Goal: Information Seeking & Learning: Learn about a topic

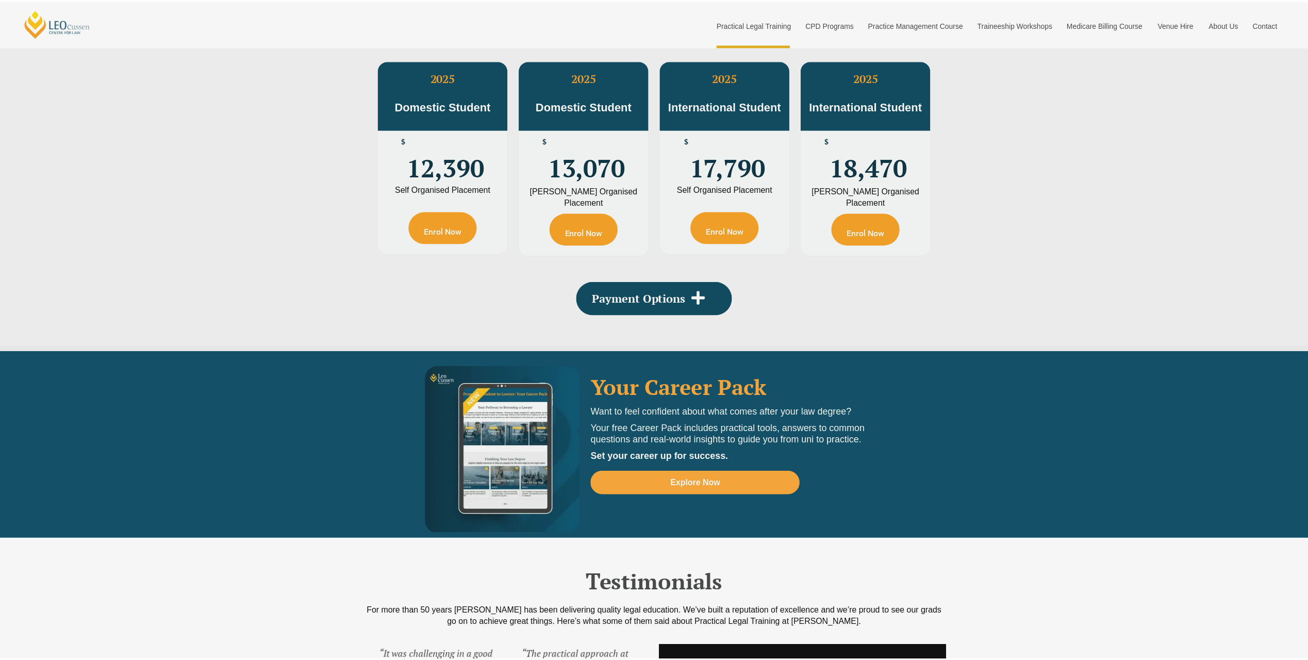
scroll to position [1907, 0]
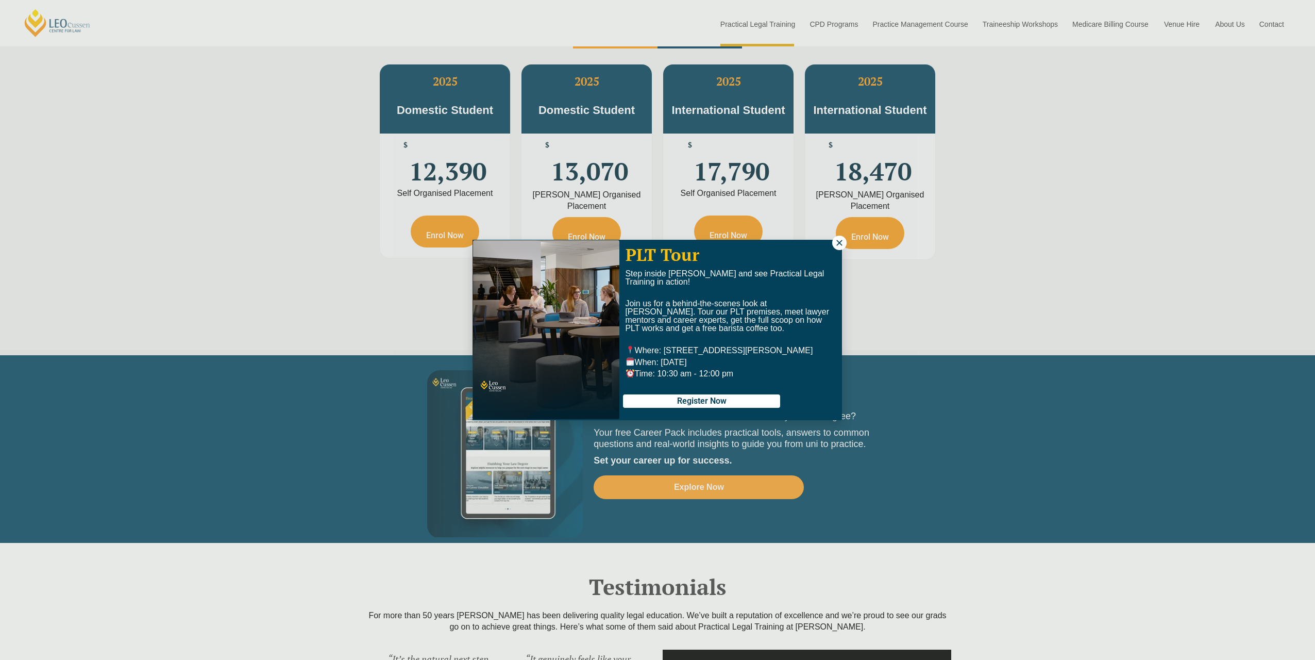
click at [838, 243] on icon at bounding box center [839, 242] width 9 height 9
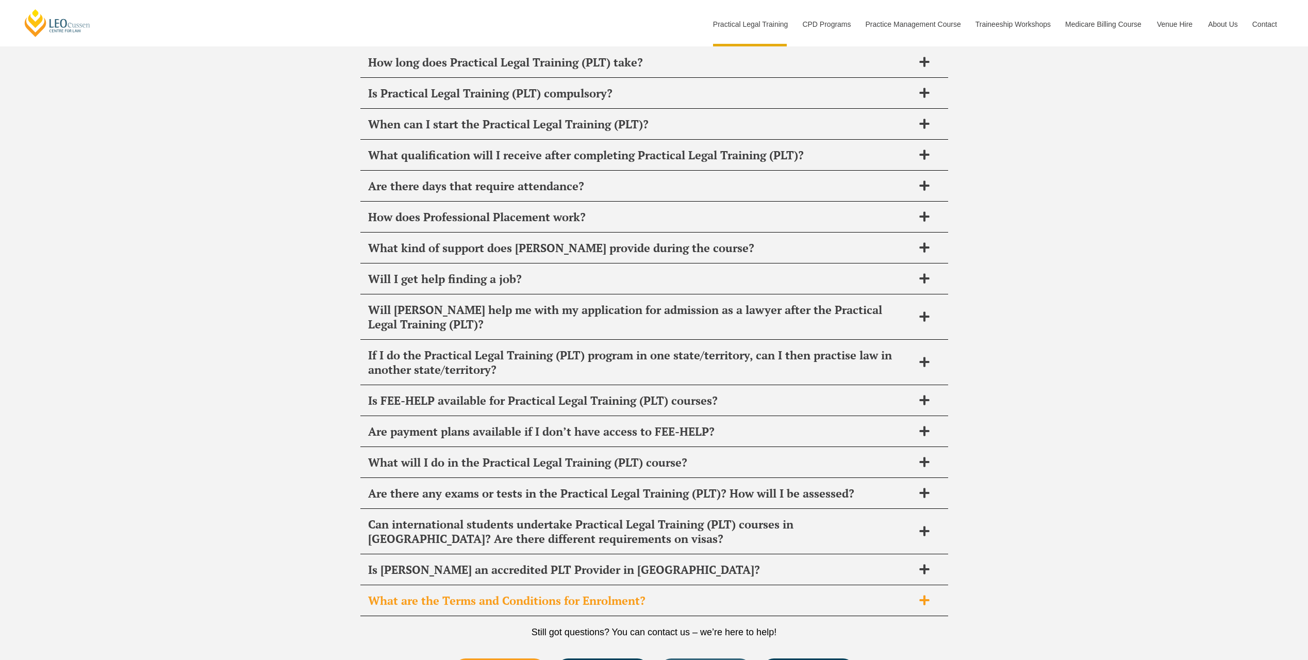
scroll to position [4948, 0]
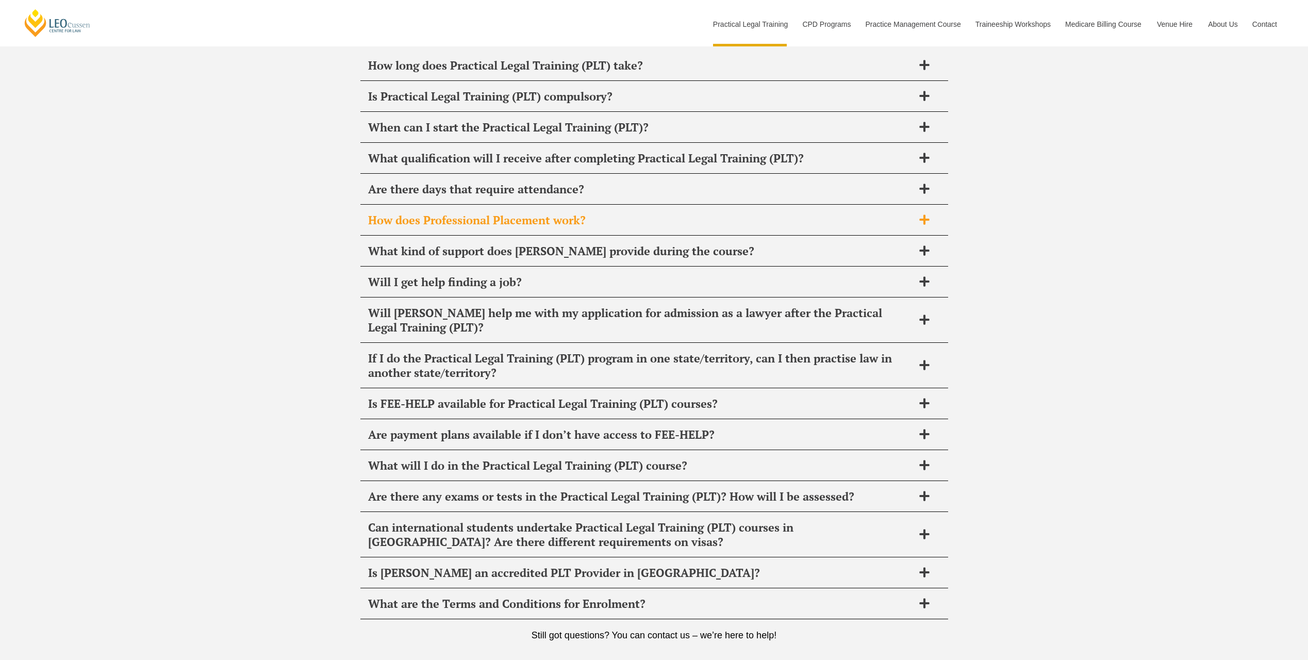
click at [599, 205] on div "How does Professional Placement work?" at bounding box center [654, 220] width 588 height 30
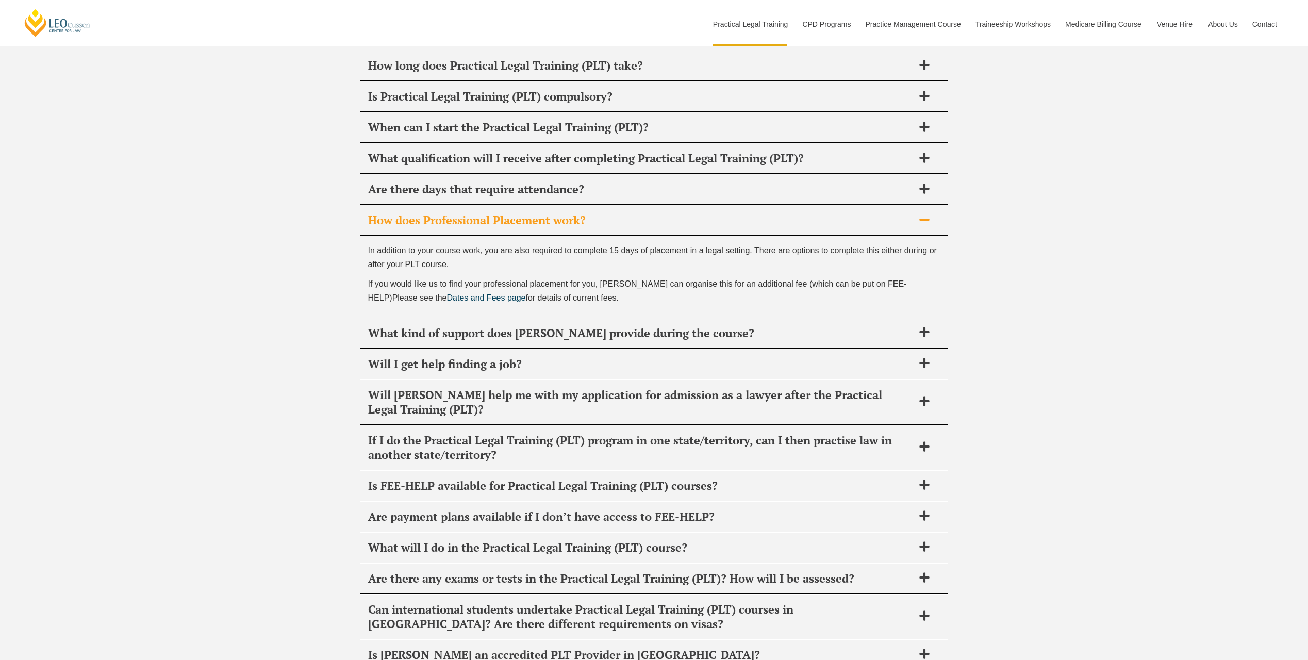
click at [711, 213] on h2 "How does Professional Placement work?" at bounding box center [640, 220] width 545 height 14
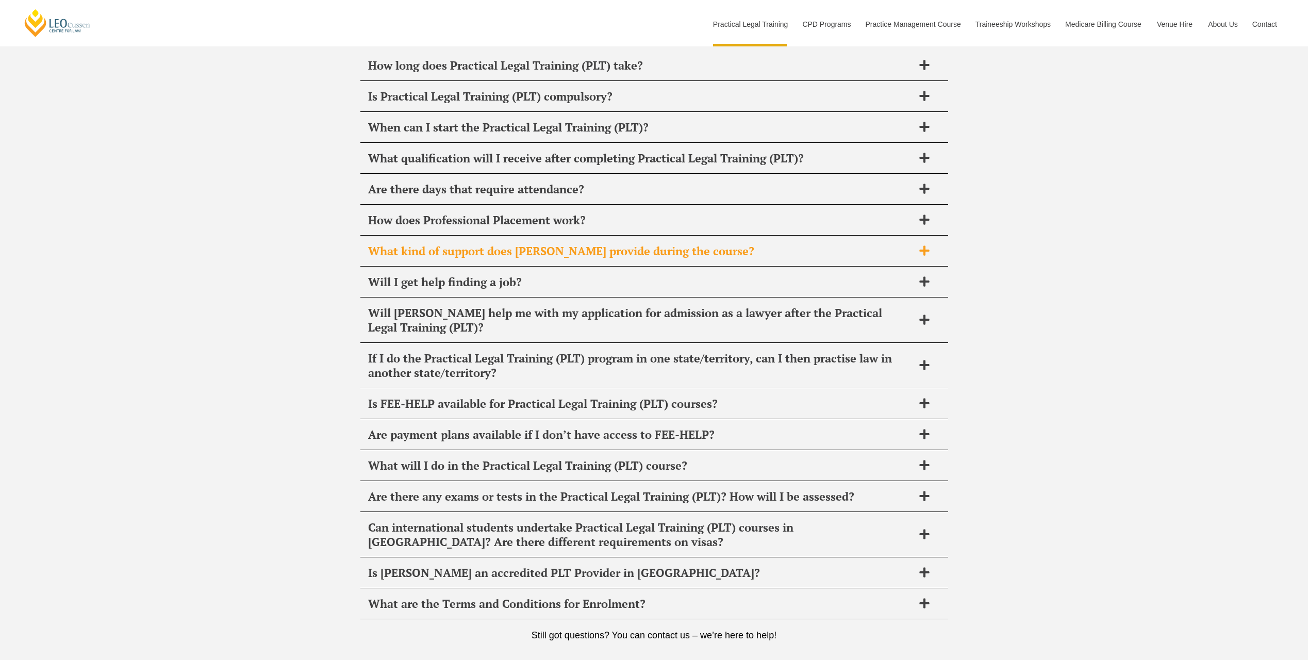
click at [702, 244] on h2 "What kind of support does Leo Cussen provide during the course?" at bounding box center [640, 251] width 545 height 14
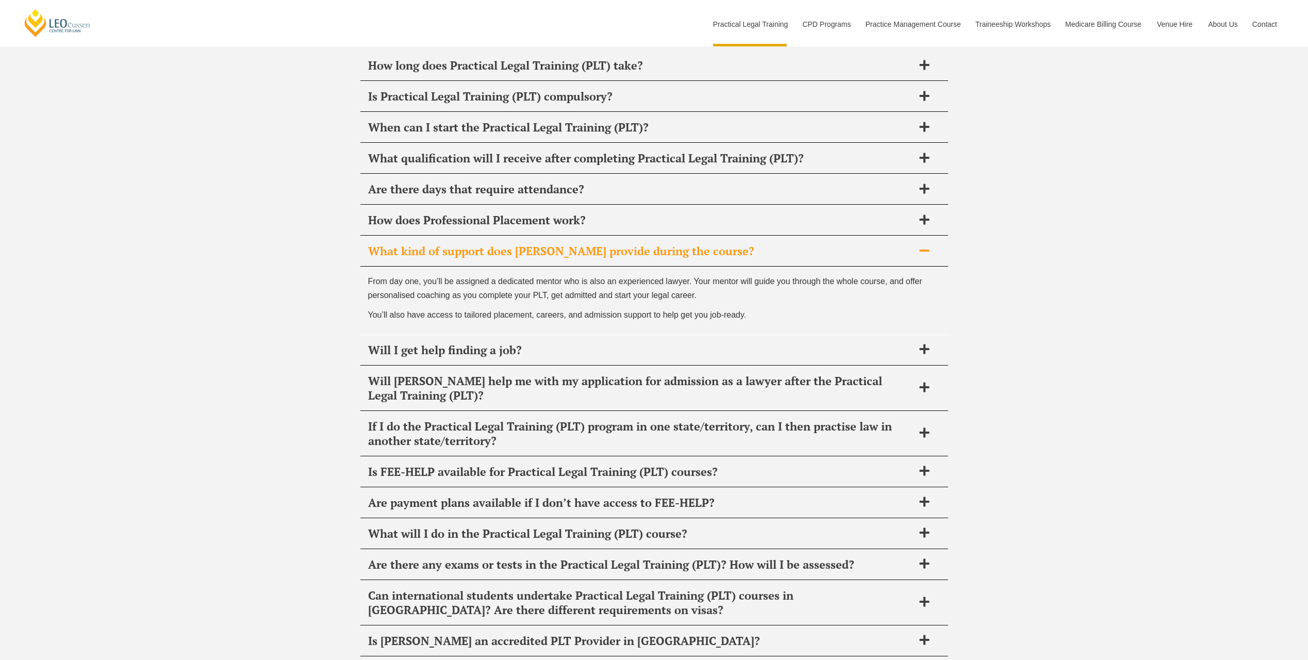
click at [702, 244] on h2 "What kind of support does Leo Cussen provide during the course?" at bounding box center [640, 251] width 545 height 14
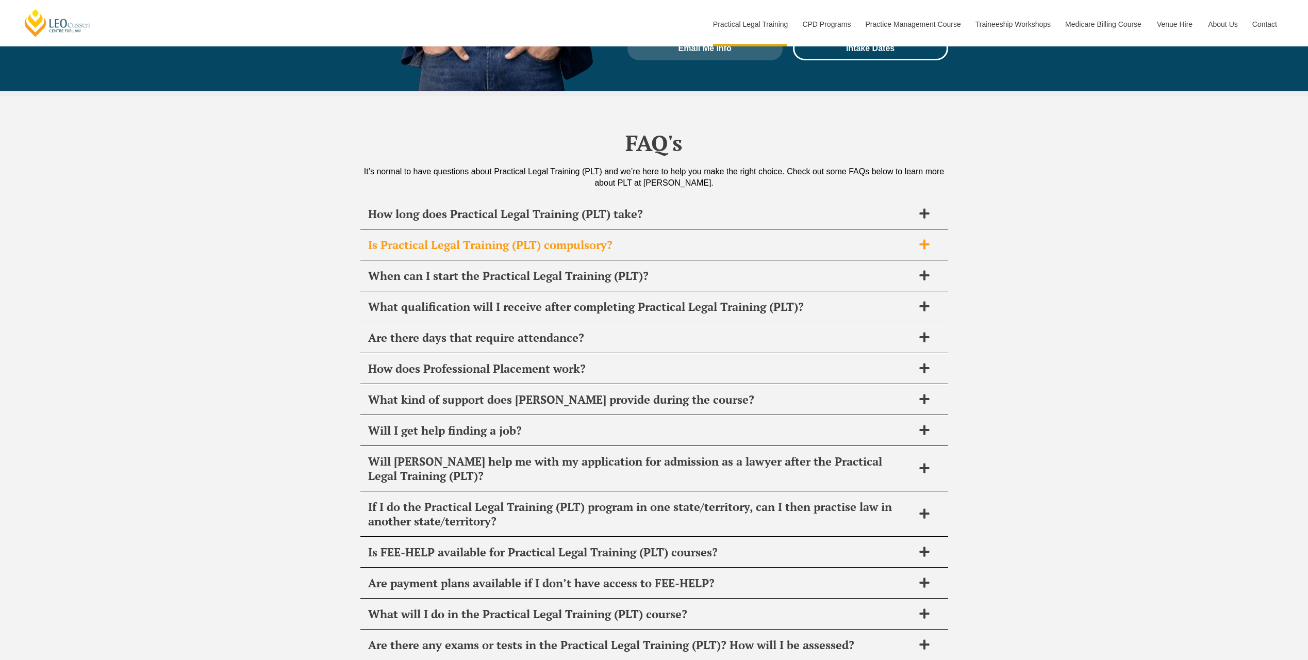
scroll to position [4794, 0]
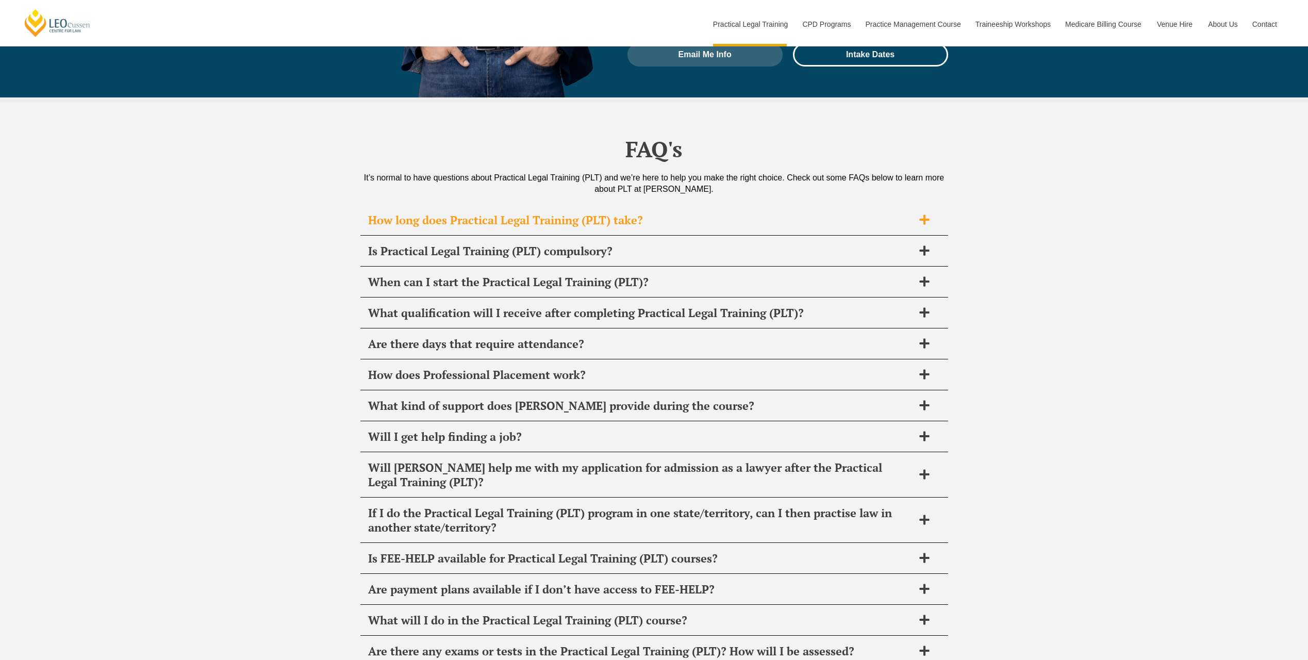
click at [692, 205] on div "How long does Practical Legal Training (PLT) take?" at bounding box center [654, 220] width 588 height 30
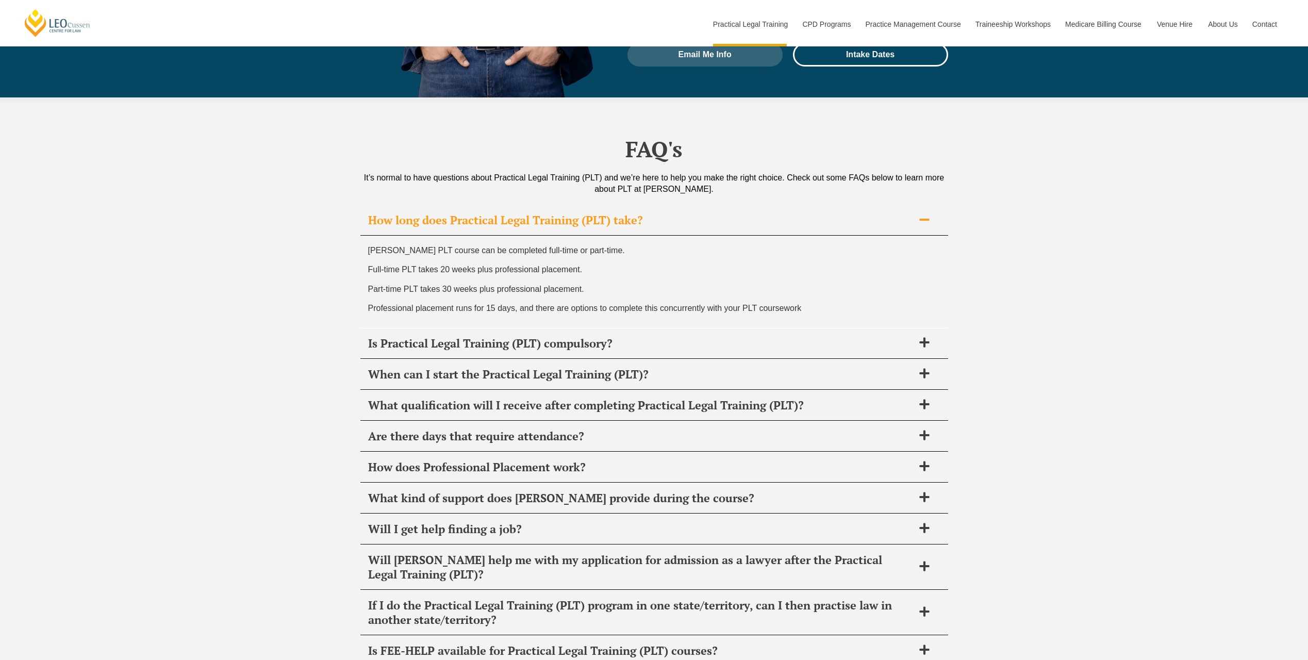
click at [682, 213] on h2 "How long does Practical Legal Training (PLT) take?" at bounding box center [640, 220] width 545 height 14
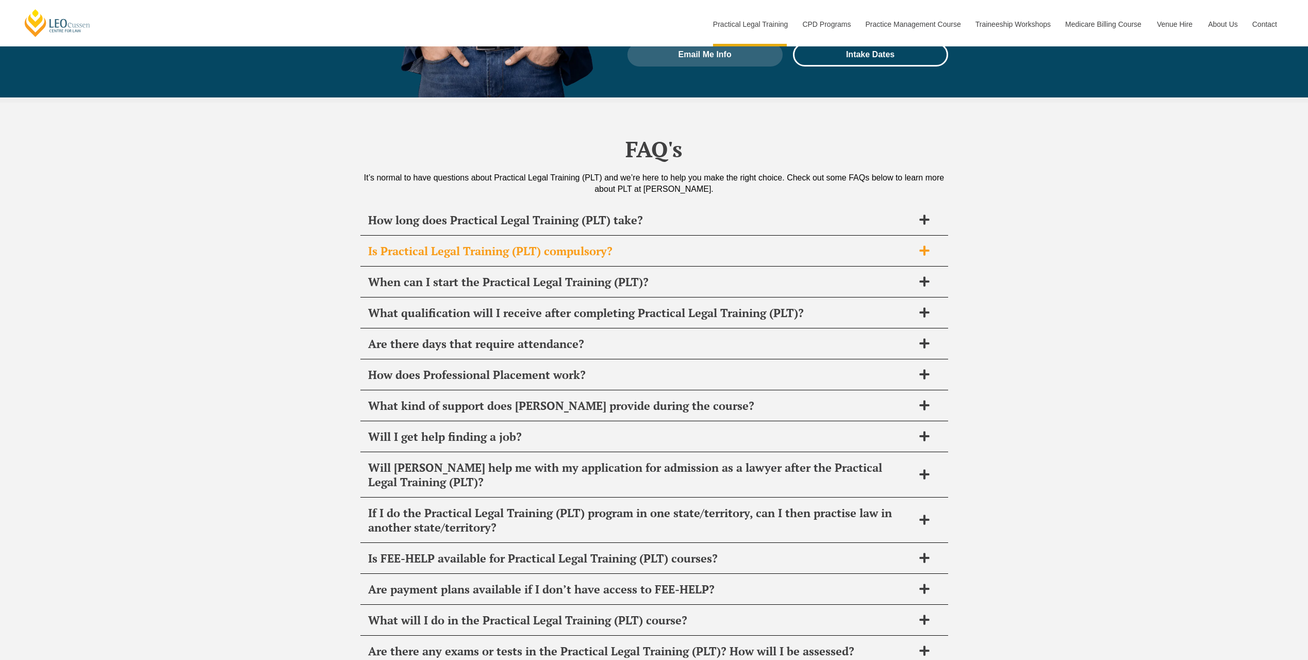
click at [675, 236] on div "Is Practical Legal Training (PLT) compulsory?" at bounding box center [654, 251] width 588 height 30
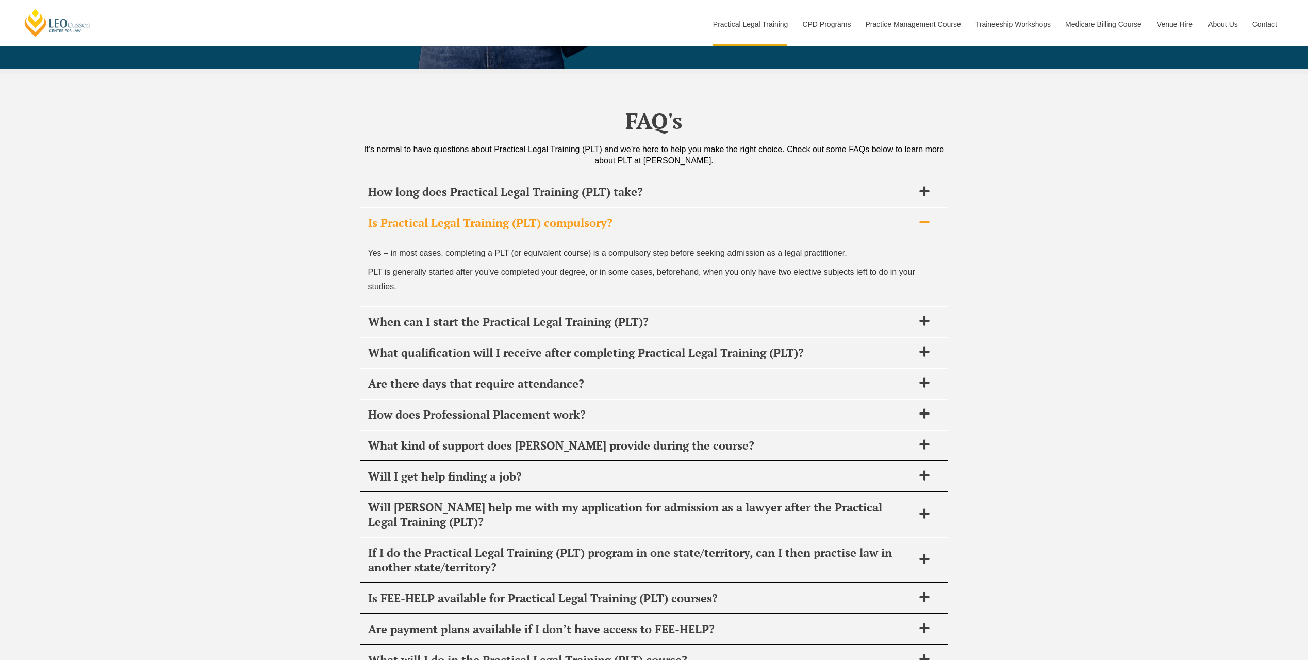
scroll to position [4845, 0]
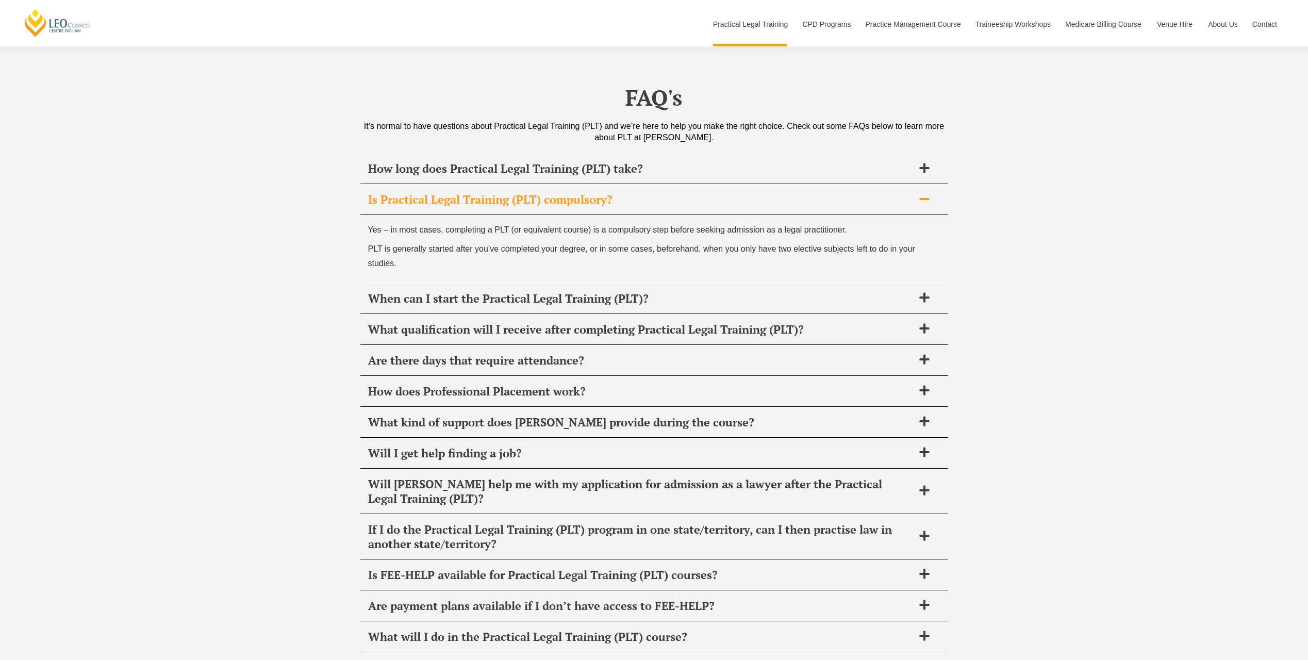
click at [628, 185] on div "Is Practical Legal Training (PLT) compulsory?" at bounding box center [654, 200] width 588 height 30
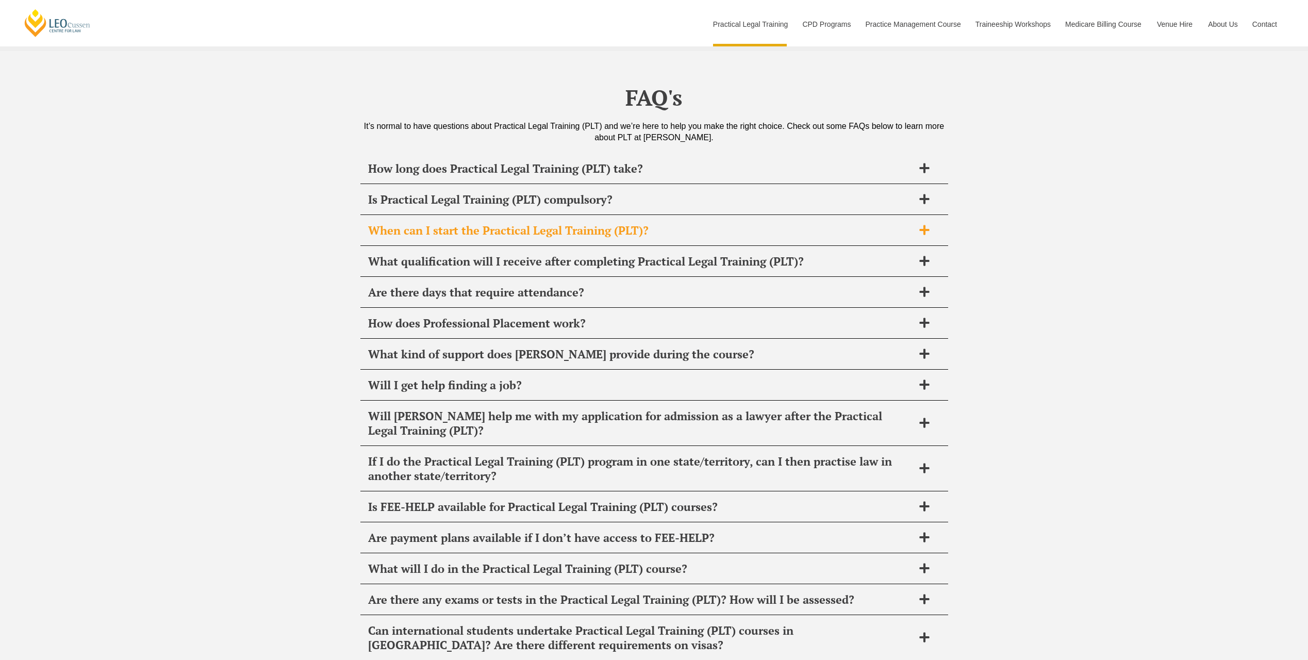
scroll to position [4897, 0]
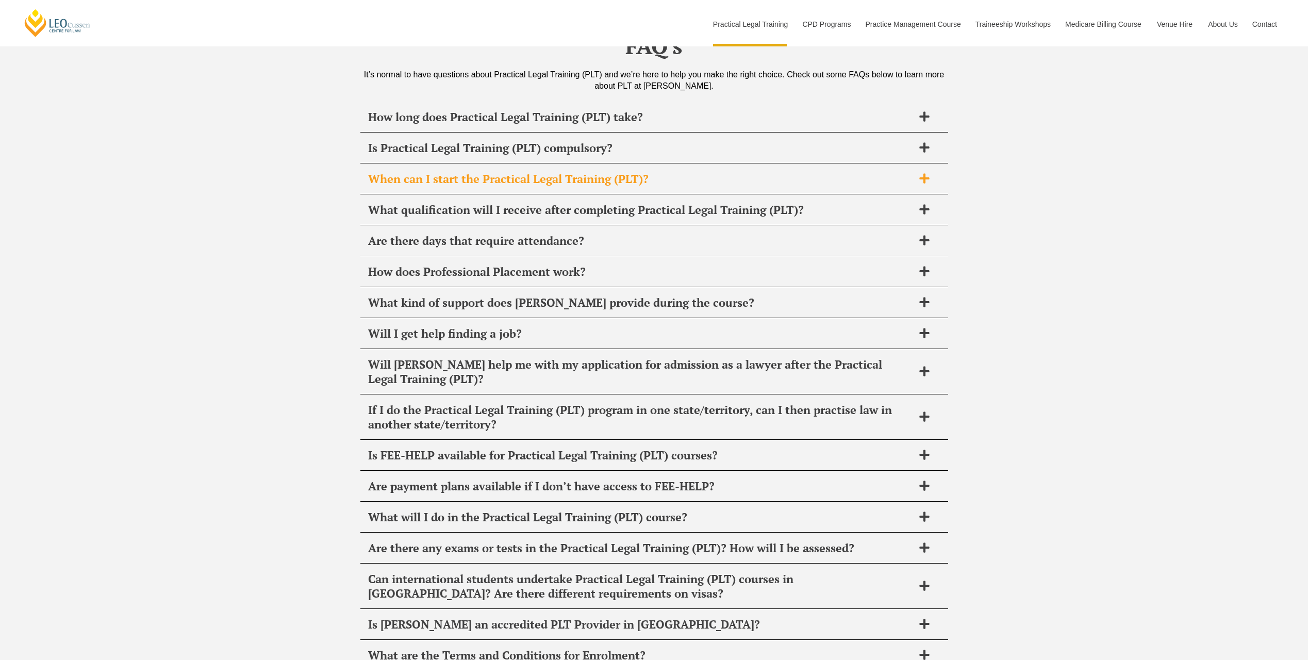
click at [615, 172] on h2 "When can I start the Practical Legal Training (PLT)?" at bounding box center [640, 179] width 545 height 14
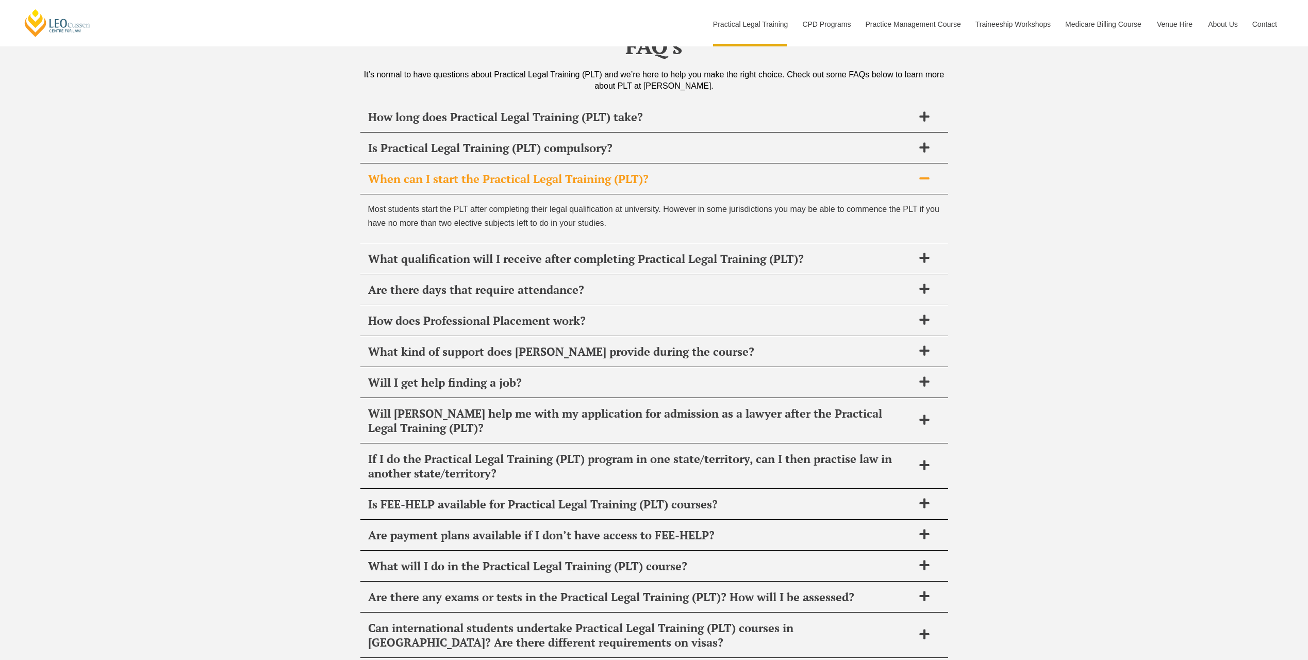
click at [658, 172] on h2 "When can I start the Practical Legal Training (PLT)?" at bounding box center [640, 179] width 545 height 14
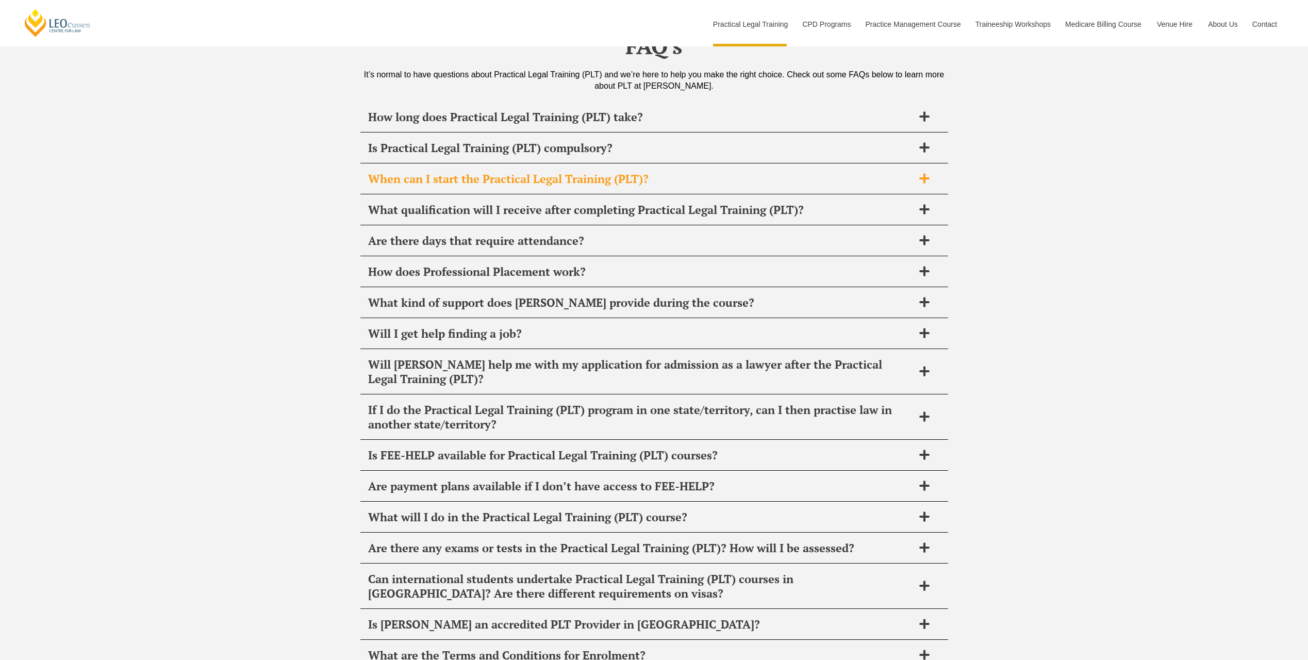
click at [652, 172] on h2 "When can I start the Practical Legal Training (PLT)?" at bounding box center [640, 179] width 545 height 14
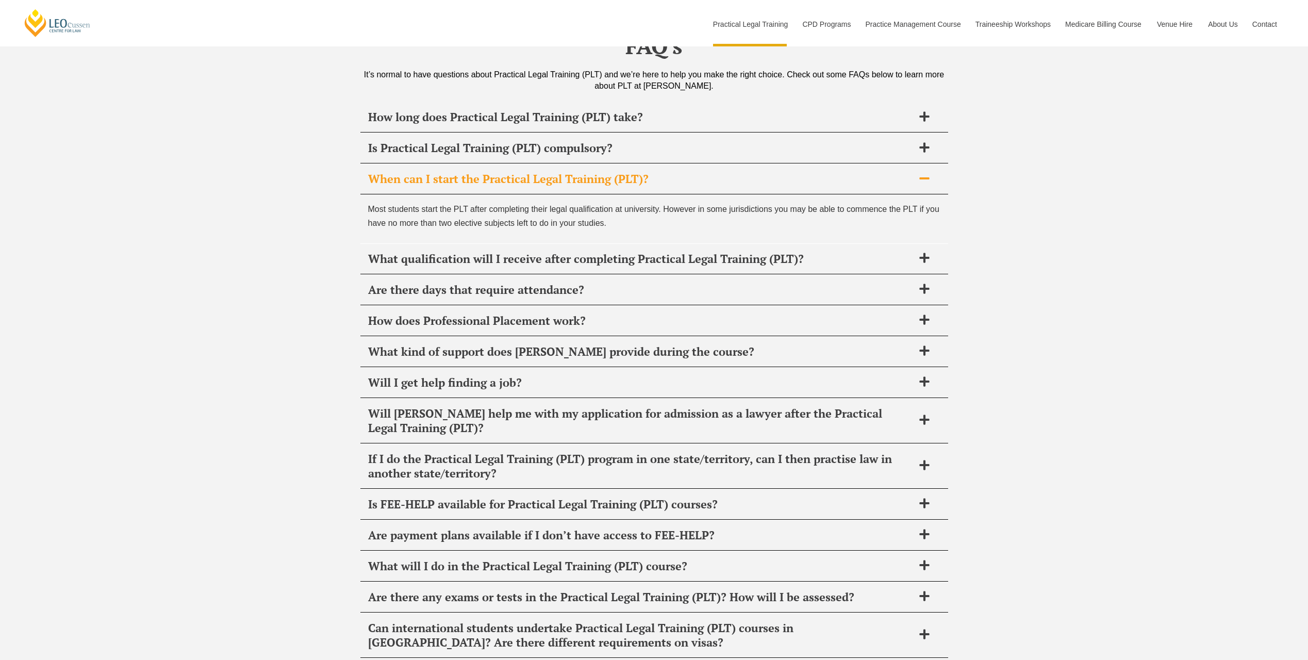
click at [652, 172] on h2 "When can I start the Practical Legal Training (PLT)?" at bounding box center [640, 179] width 545 height 14
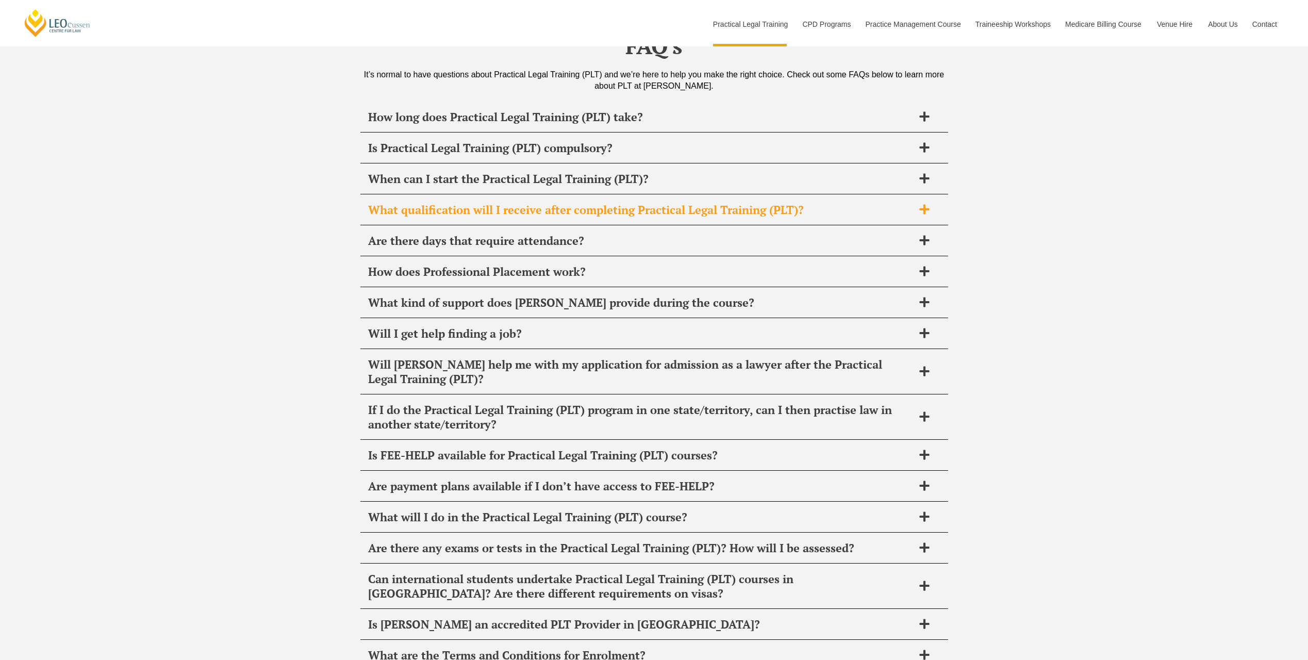
click at [655, 195] on div "What qualification will I receive after completing Practical Legal Training (PL…" at bounding box center [654, 210] width 588 height 30
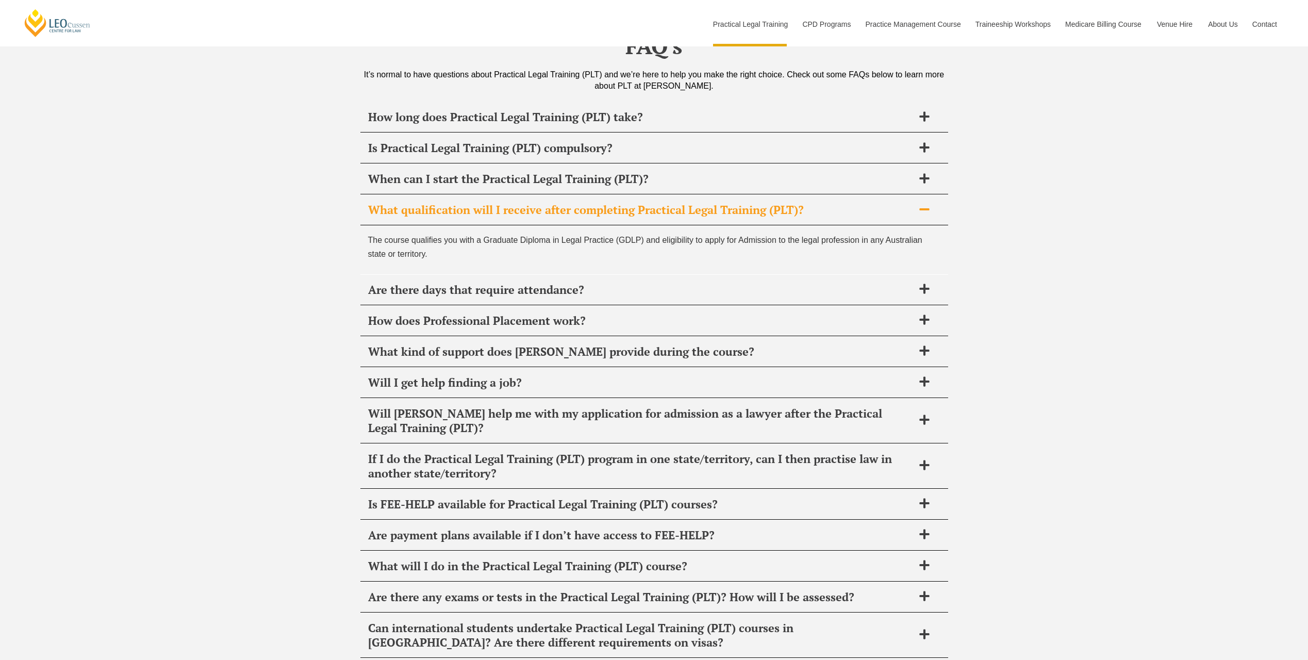
click at [660, 203] on h2 "What qualification will I receive after completing Practical Legal Training (PL…" at bounding box center [640, 210] width 545 height 14
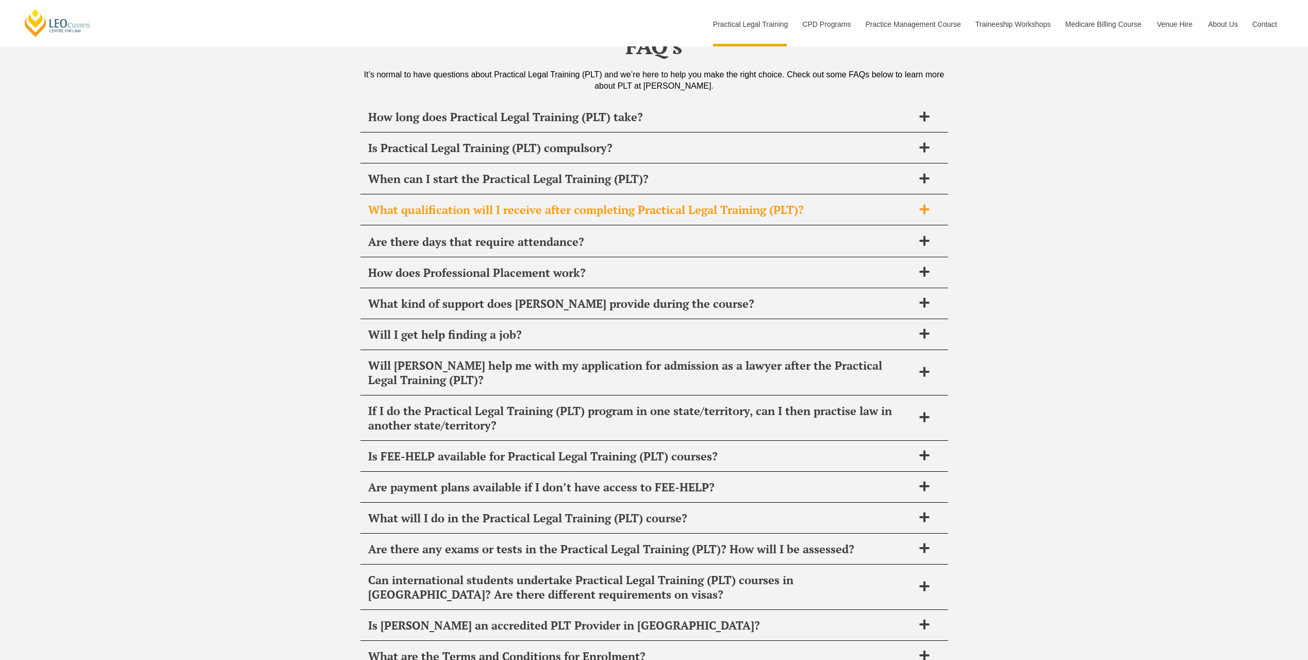
click at [660, 203] on h2 "What qualification will I receive after completing Practical Legal Training (PL…" at bounding box center [640, 210] width 545 height 14
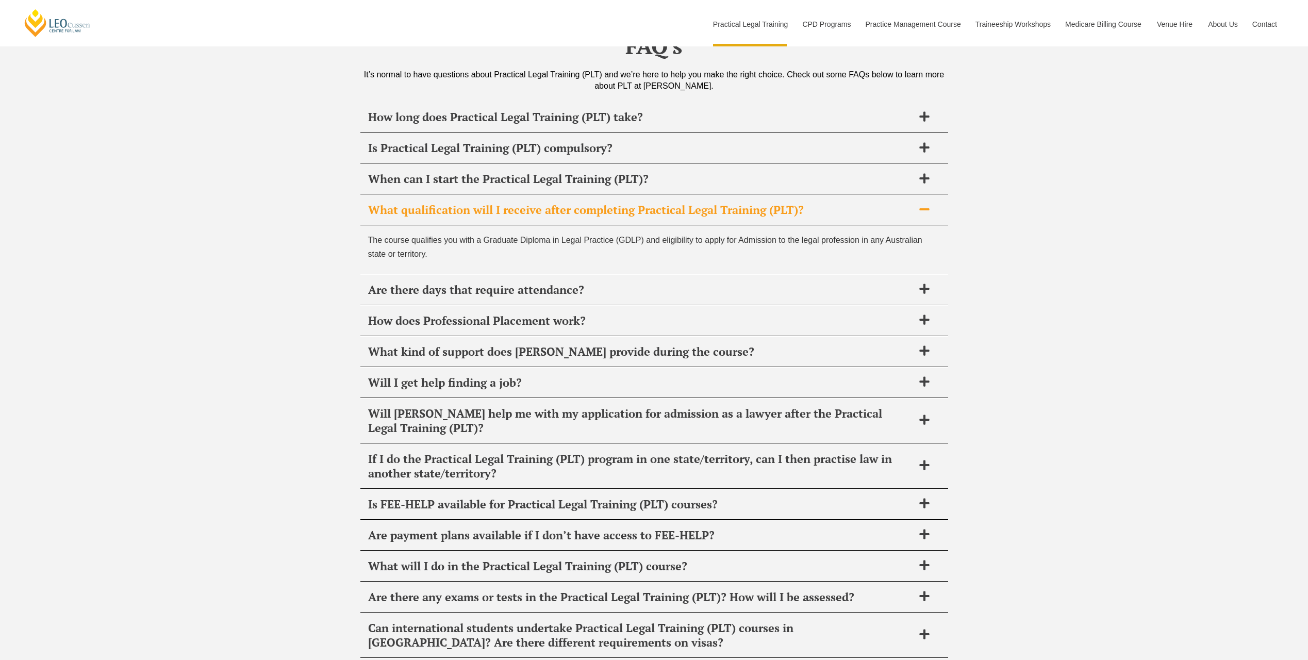
click at [703, 203] on h2 "What qualification will I receive after completing Practical Legal Training (PL…" at bounding box center [640, 210] width 545 height 14
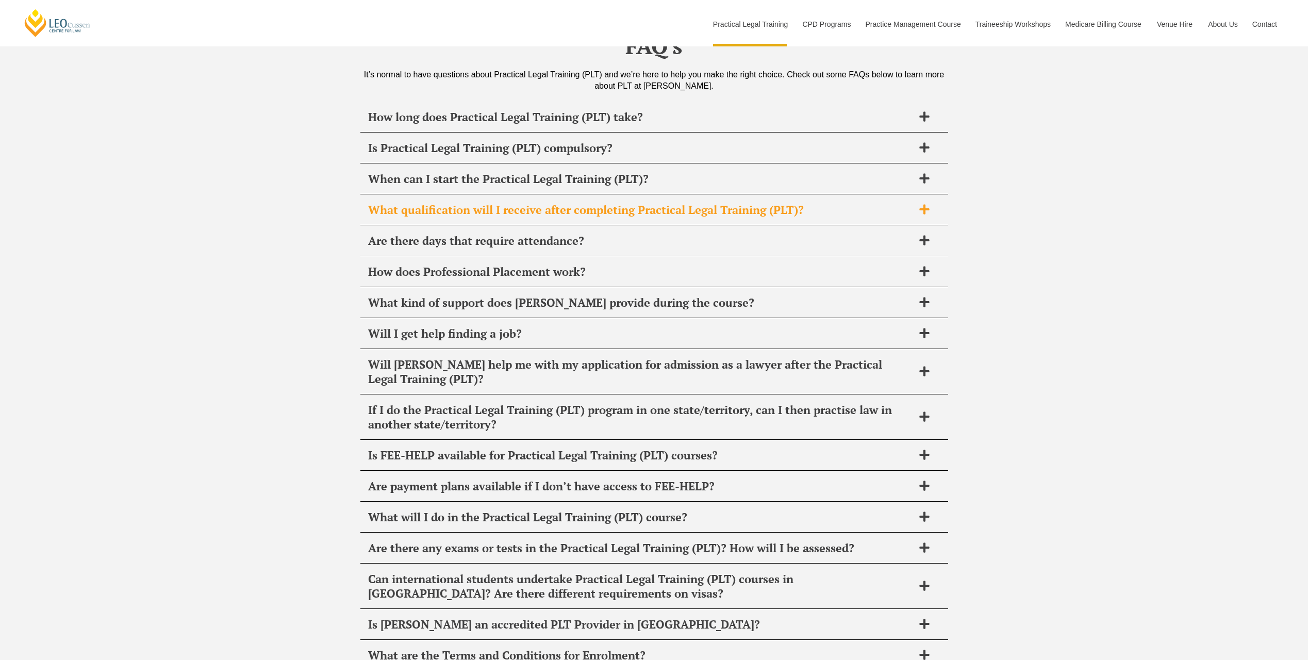
click at [671, 203] on h2 "What qualification will I receive after completing Practical Legal Training (PL…" at bounding box center [640, 210] width 545 height 14
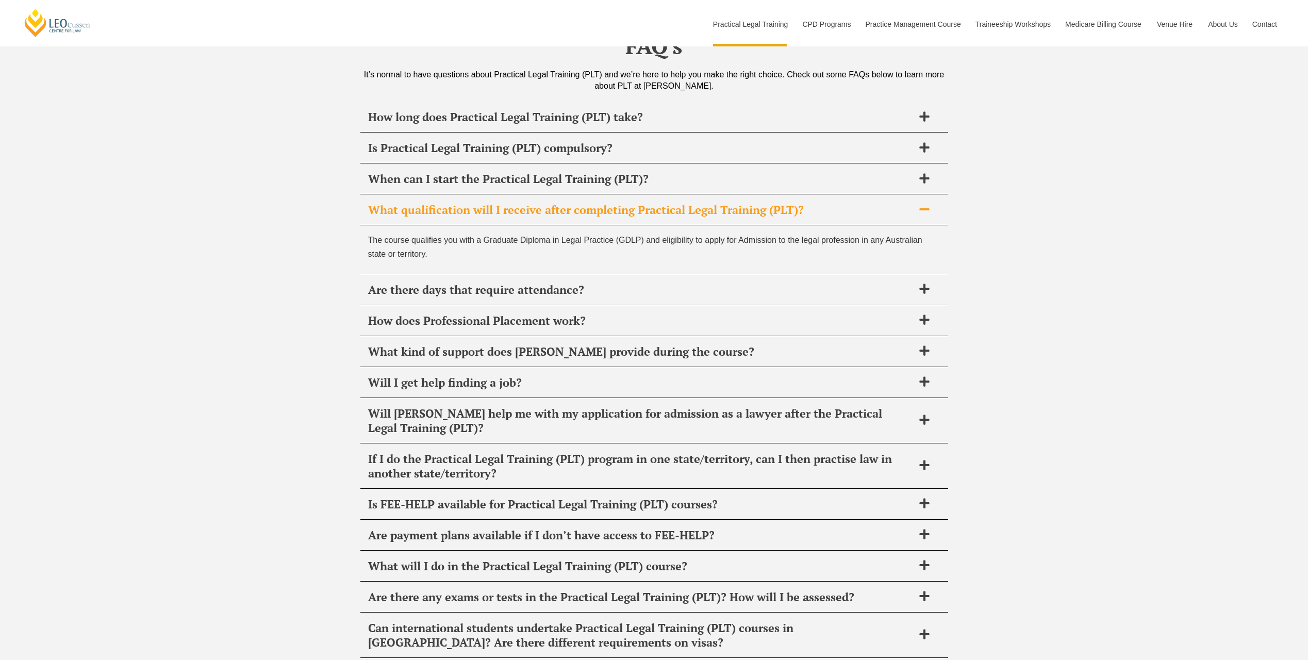
click at [649, 203] on h2 "What qualification will I receive after completing Practical Legal Training (PL…" at bounding box center [640, 210] width 545 height 14
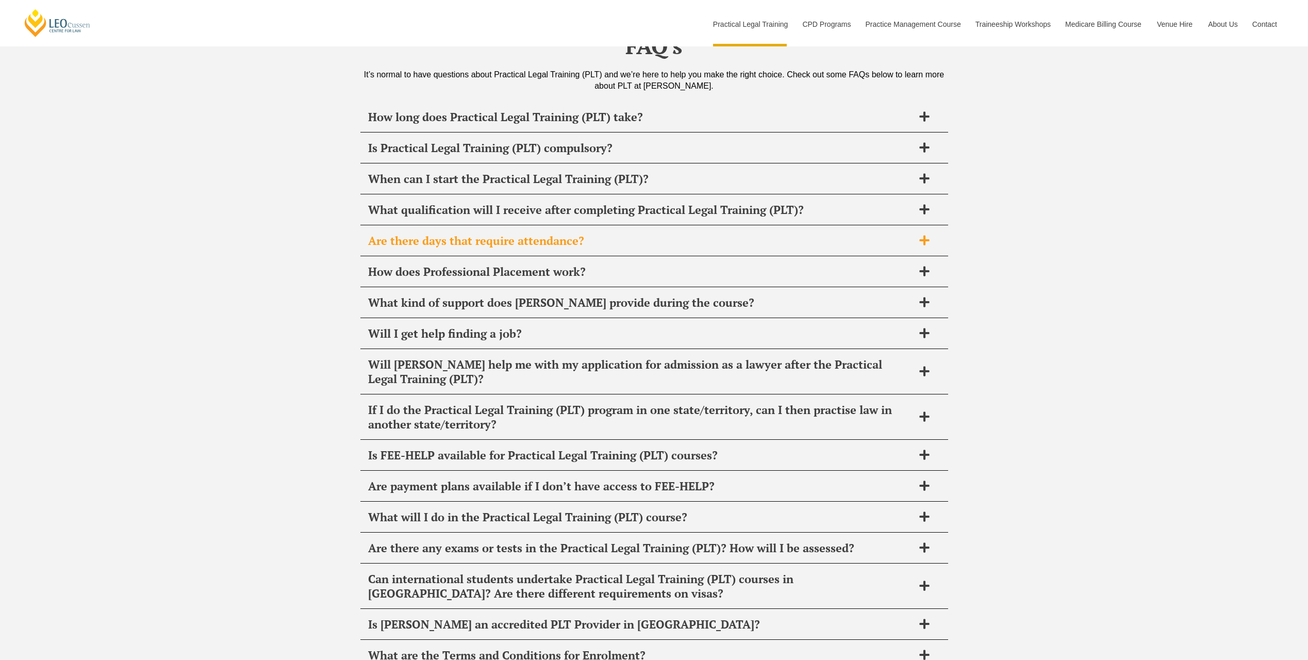
click at [641, 233] on h2 "Are there days that require attendance?" at bounding box center [640, 240] width 545 height 14
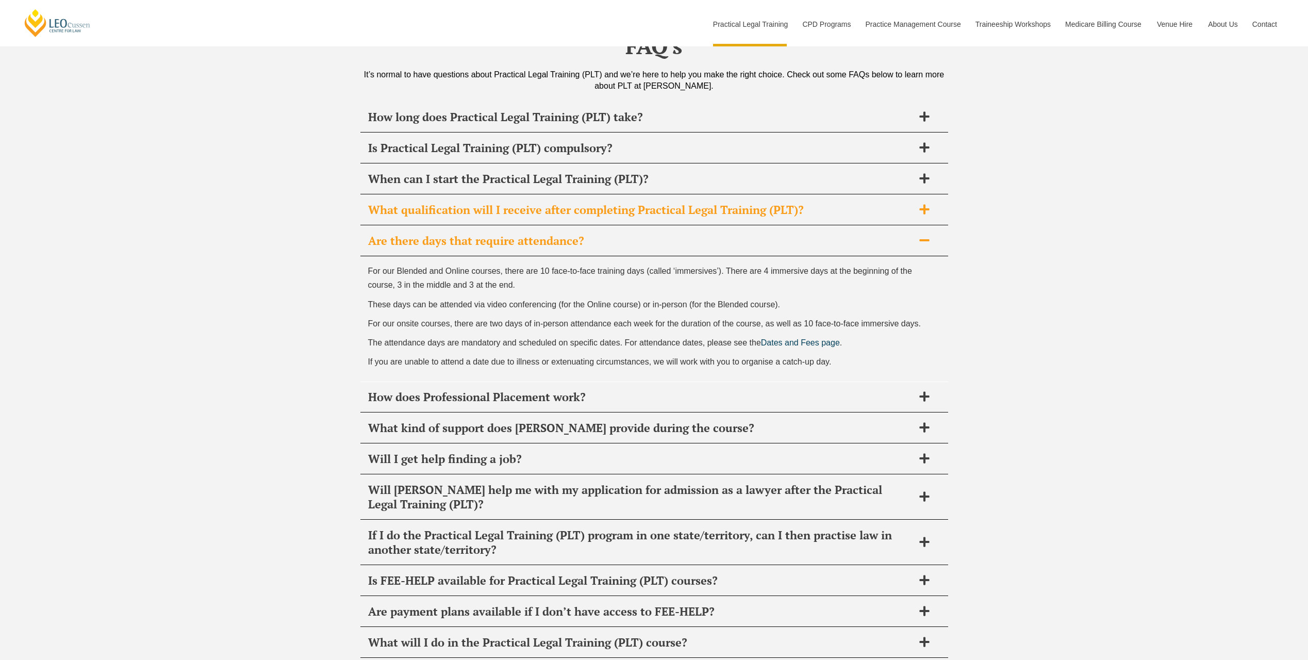
click at [443, 203] on h2 "What qualification will I receive after completing Practical Legal Training (PL…" at bounding box center [640, 210] width 545 height 14
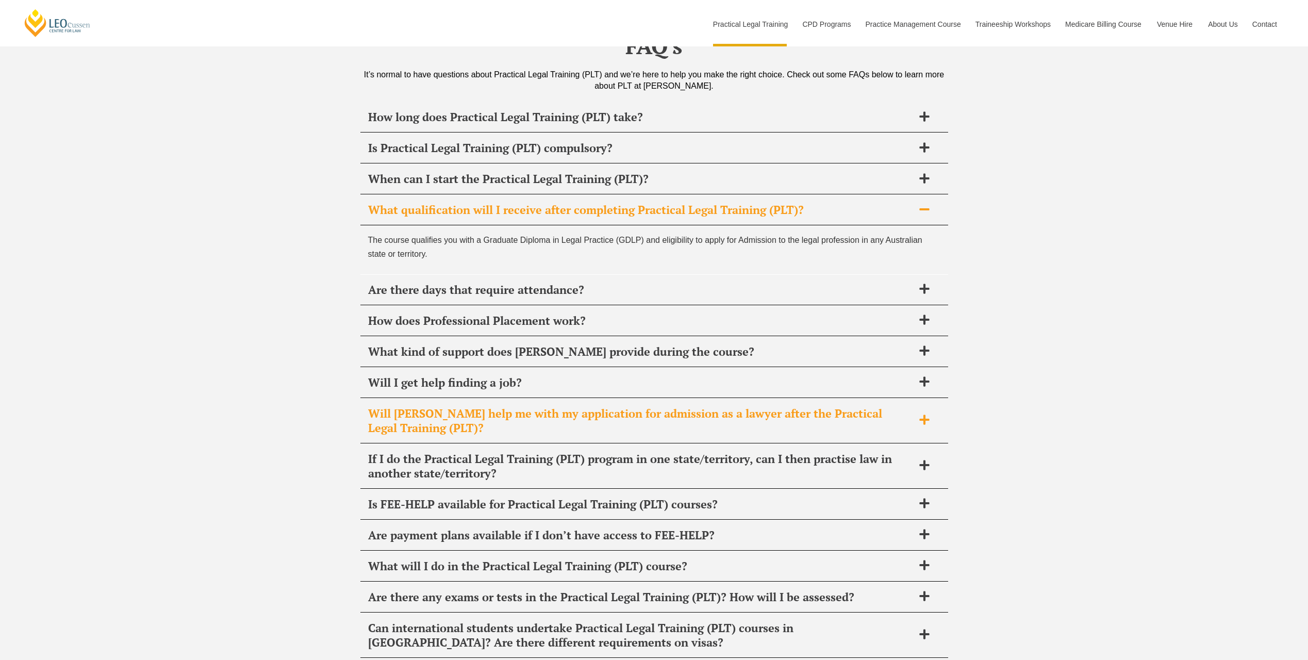
click at [628, 406] on h2 "Will Leo Cussen help me with my application for admission as a lawyer after the…" at bounding box center [640, 420] width 545 height 29
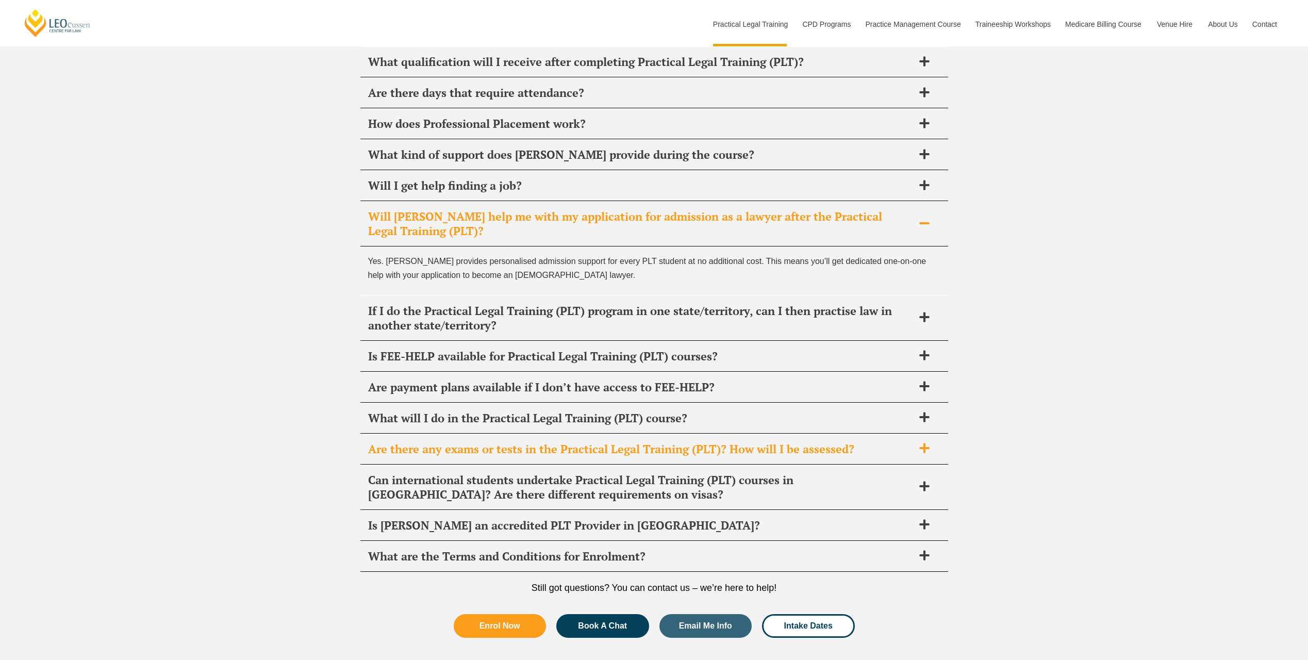
scroll to position [5051, 0]
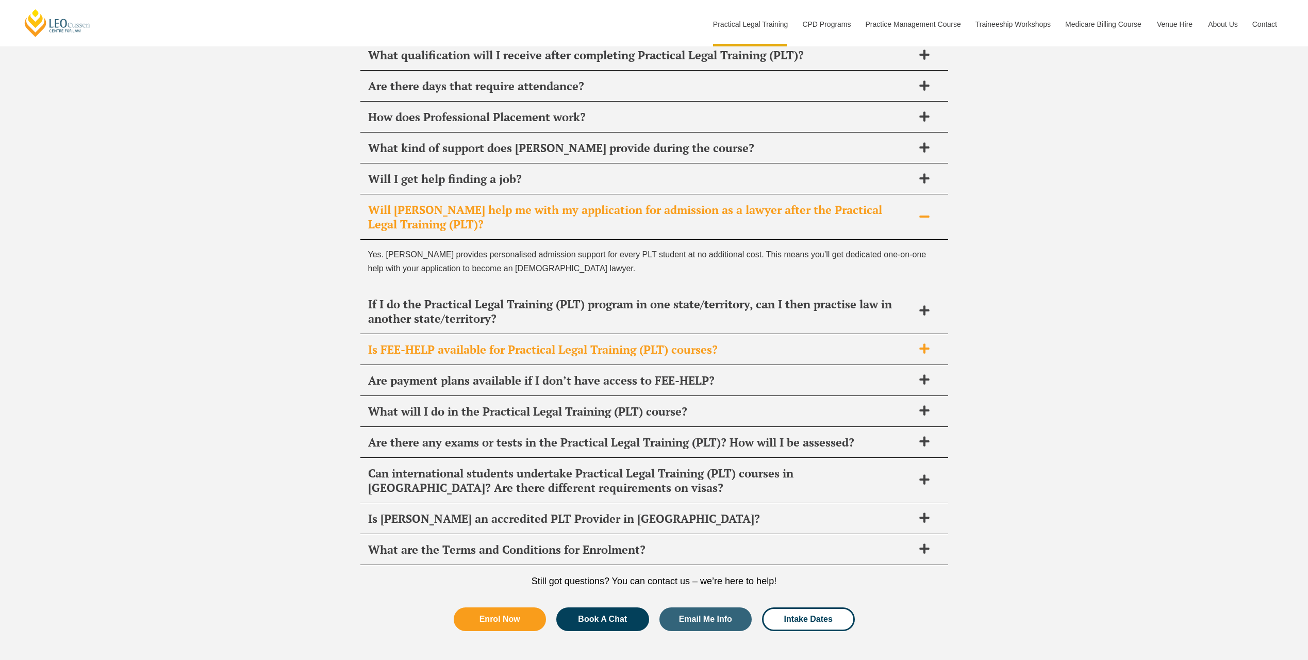
click at [617, 335] on div "Is FEE-HELP available for Practical Legal Training (PLT) courses?" at bounding box center [654, 350] width 588 height 30
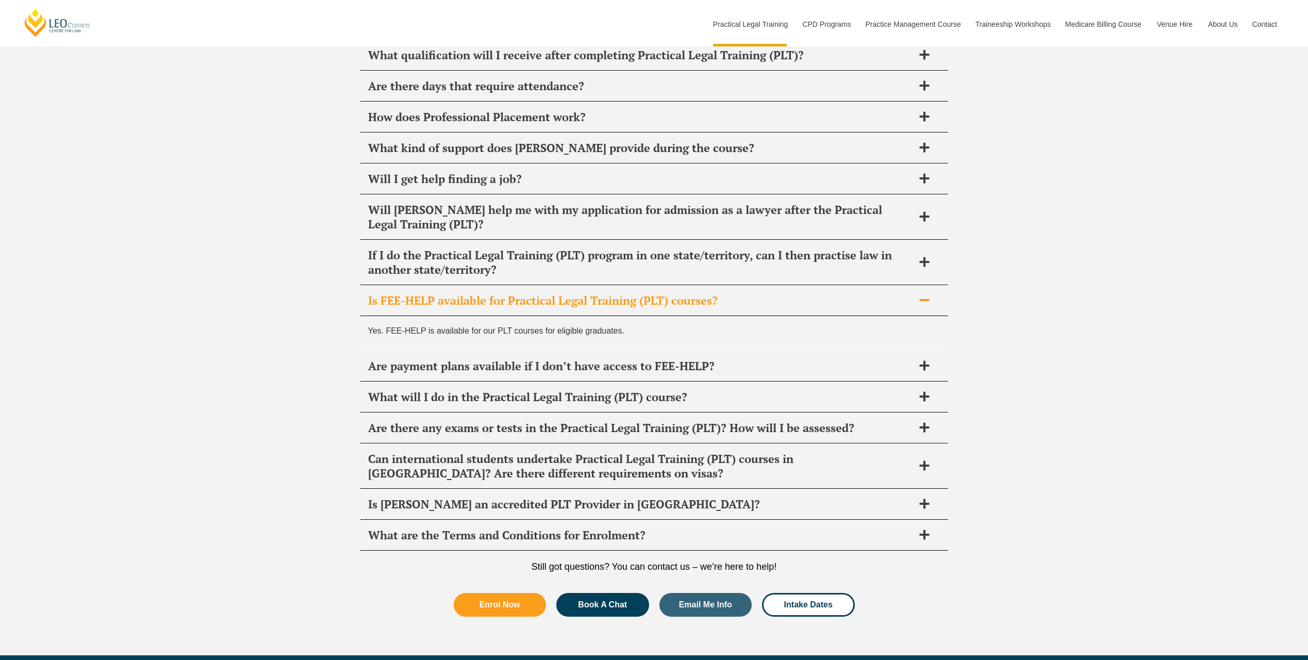
click at [614, 293] on h2 "Is FEE-HELP available for Practical Legal Training (PLT) courses?" at bounding box center [640, 300] width 545 height 14
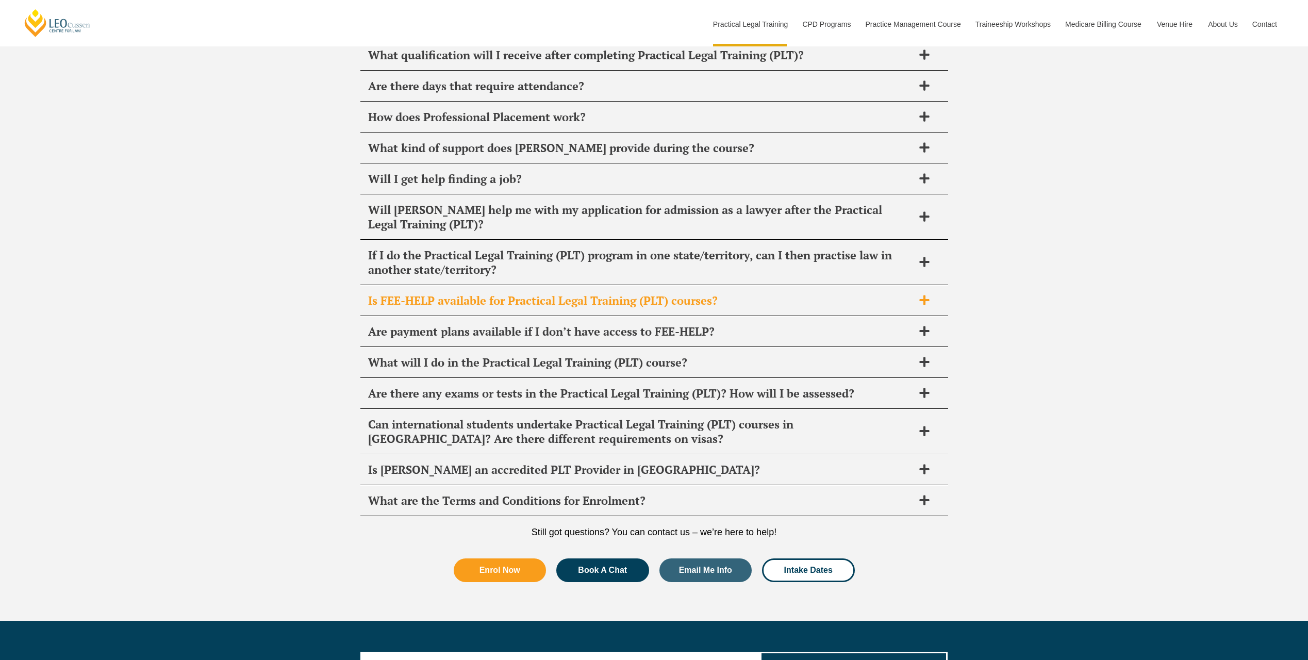
click at [613, 293] on h2 "Is FEE-HELP available for Practical Legal Training (PLT) courses?" at bounding box center [640, 300] width 545 height 14
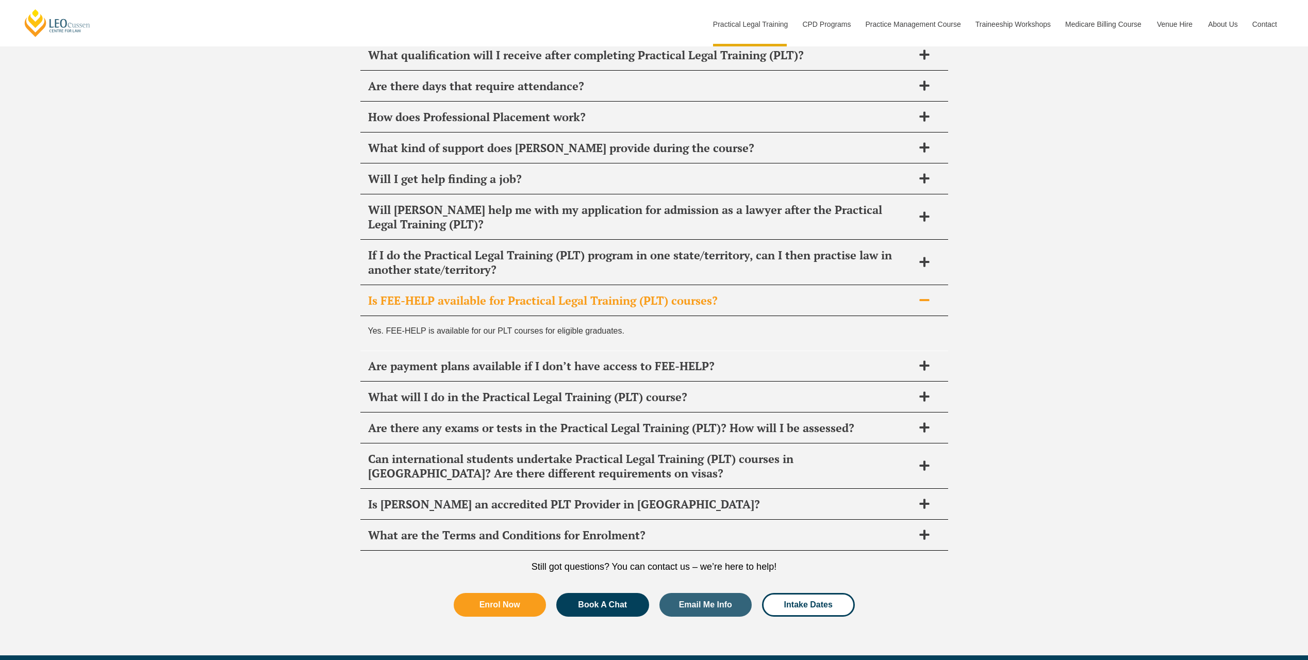
click at [615, 293] on h2 "Is FEE-HELP available for Practical Legal Training (PLT) courses?" at bounding box center [640, 300] width 545 height 14
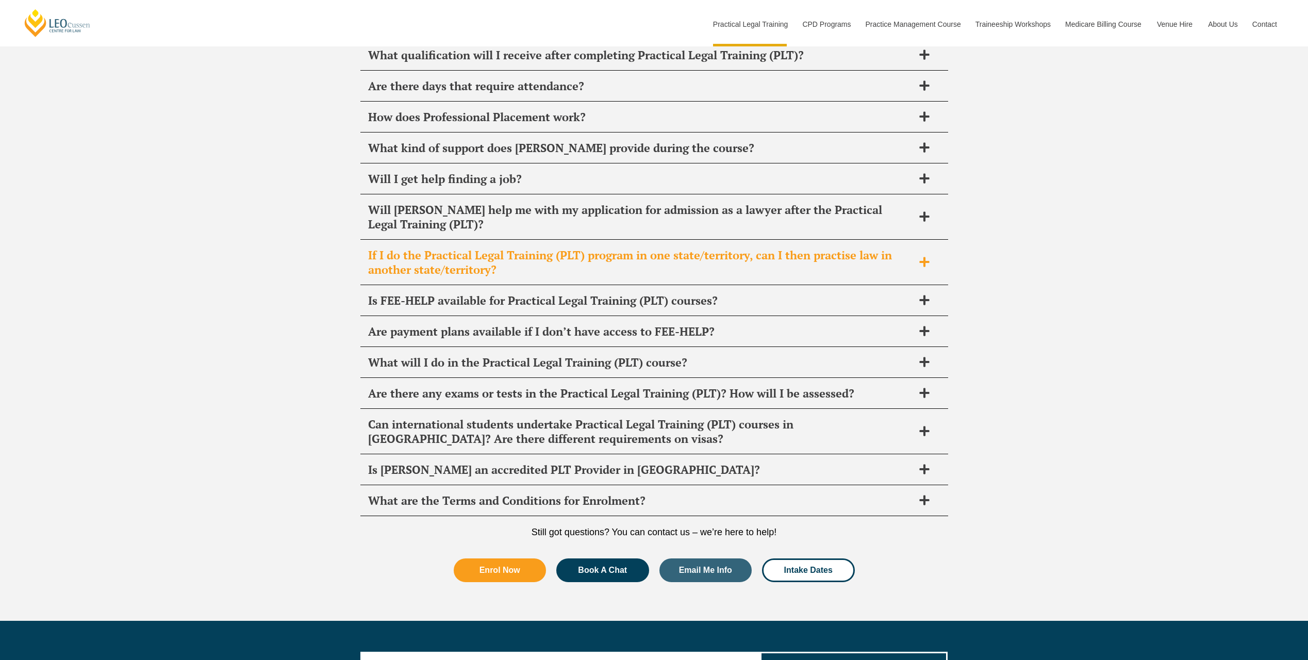
click at [624, 248] on h2 "If I do the Practical Legal Training (PLT) program in one state/territory, can …" at bounding box center [640, 262] width 545 height 29
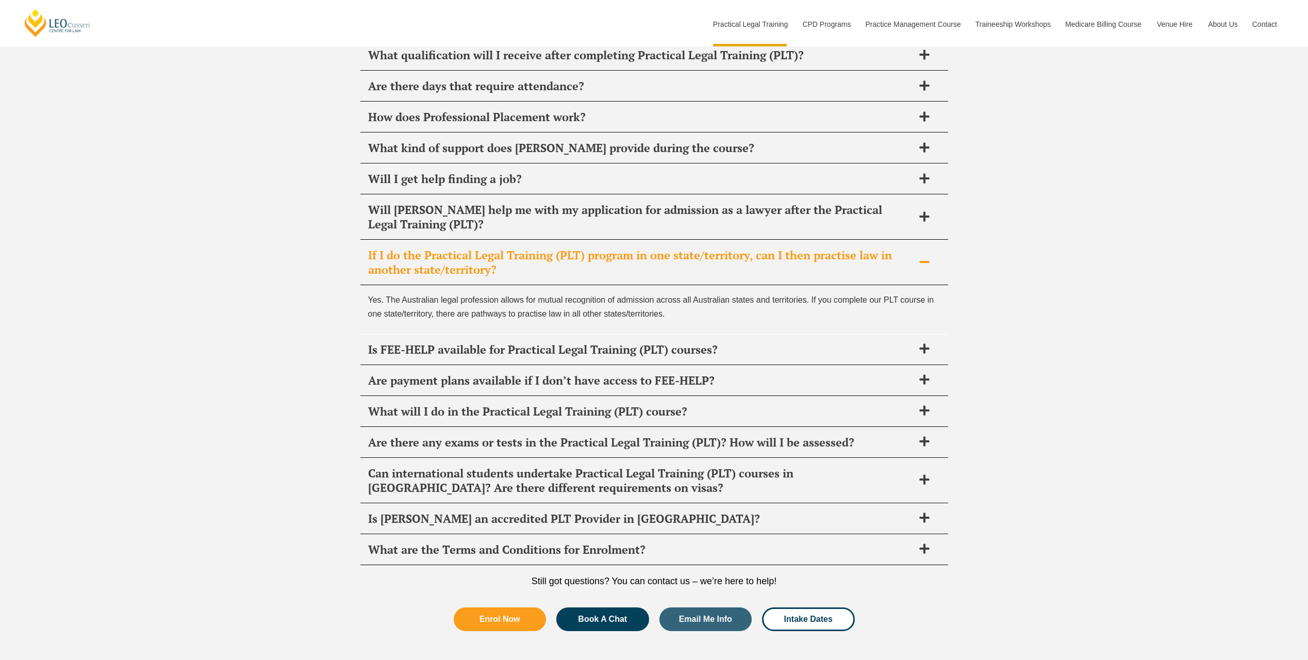
click at [624, 248] on h2 "If I do the Practical Legal Training (PLT) program in one state/territory, can …" at bounding box center [640, 262] width 545 height 29
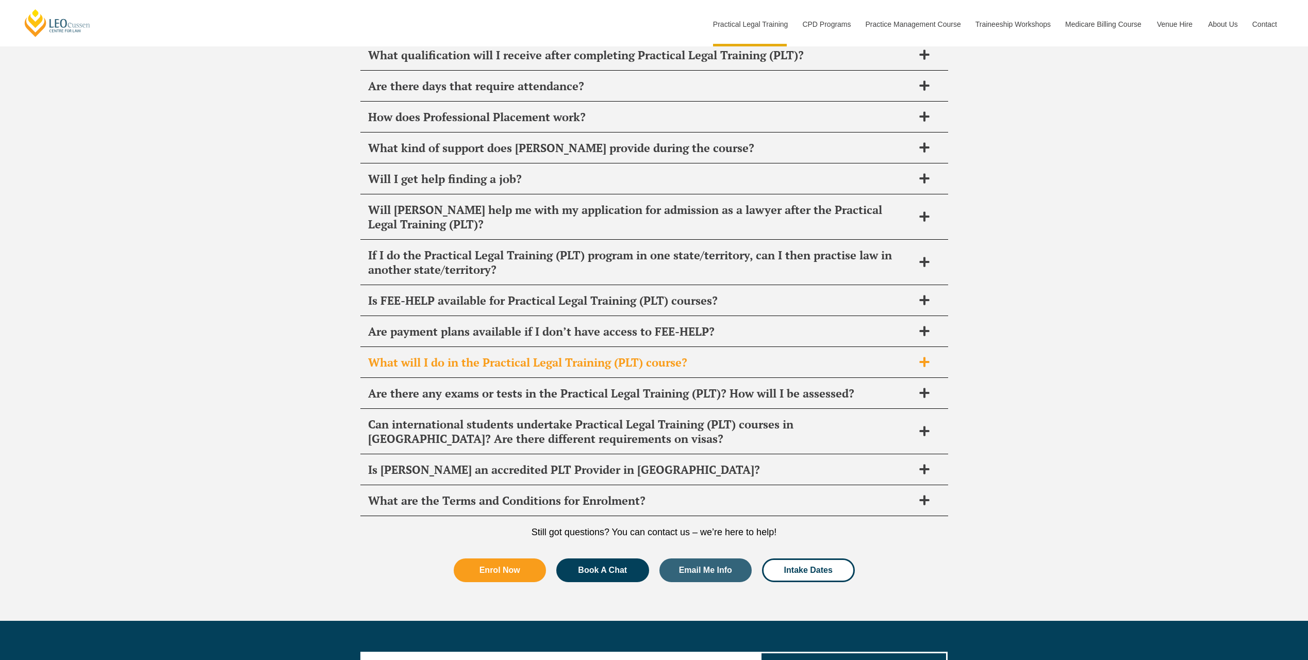
click at [642, 355] on h2 "What will I do in the Practical Legal Training (PLT) course?" at bounding box center [640, 362] width 545 height 14
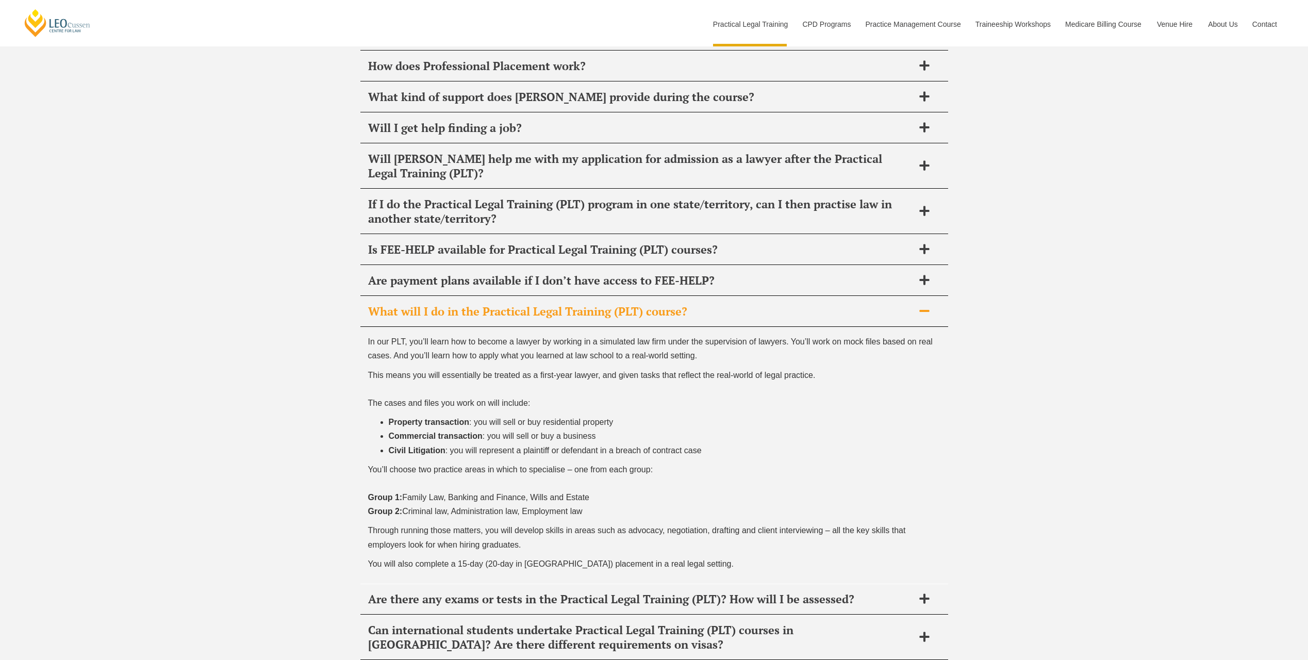
scroll to position [5103, 0]
click at [642, 304] on h2 "What will I do in the Practical Legal Training (PLT) course?" at bounding box center [640, 311] width 545 height 14
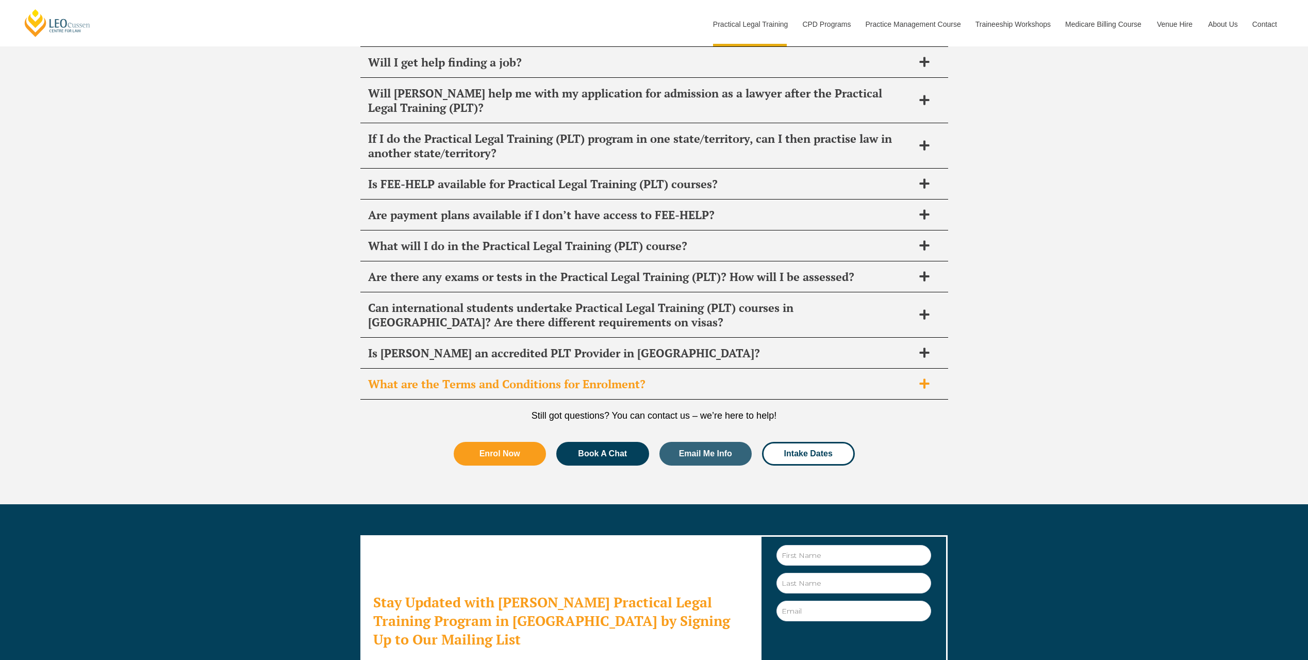
scroll to position [5257, 0]
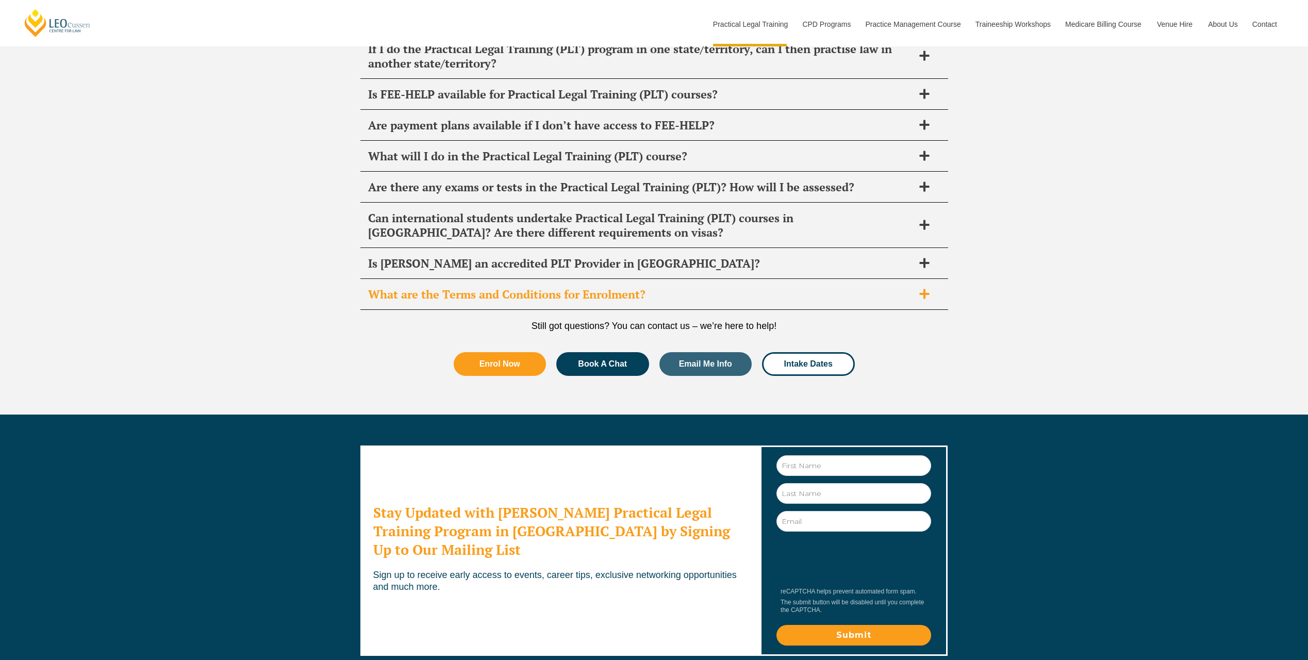
click at [631, 287] on h2 "What are the Terms and Conditions for Enrolment?" at bounding box center [640, 294] width 545 height 14
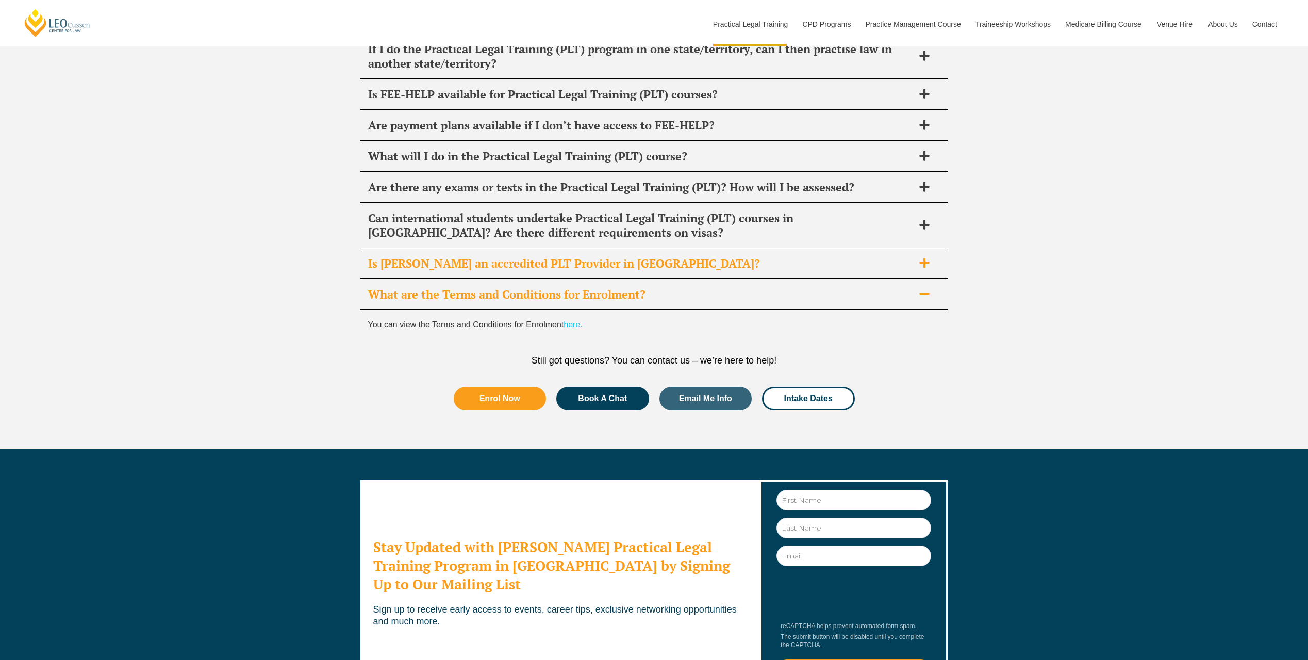
click at [629, 256] on h2 "Is Leo Cussen an accredited PLT Provider in VIC?" at bounding box center [640, 263] width 545 height 14
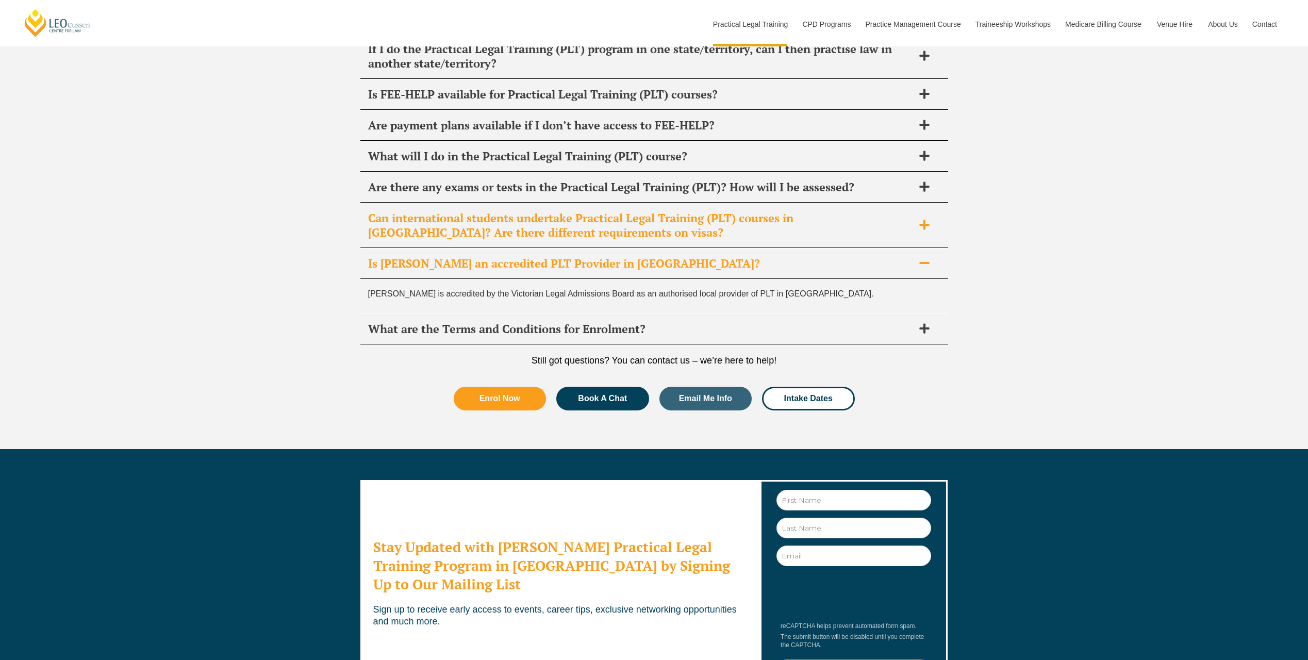
click at [620, 211] on h2 "Can international students undertake Practical Legal Training (PLT) courses in …" at bounding box center [640, 225] width 545 height 29
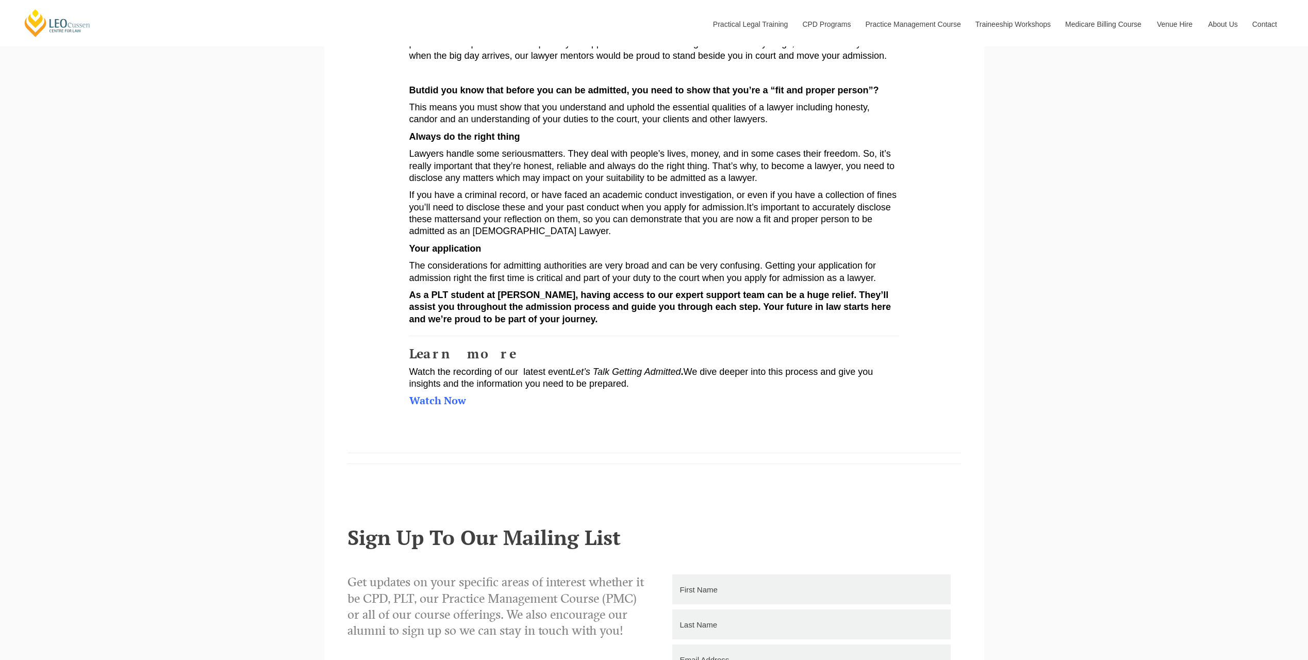
scroll to position [496, 0]
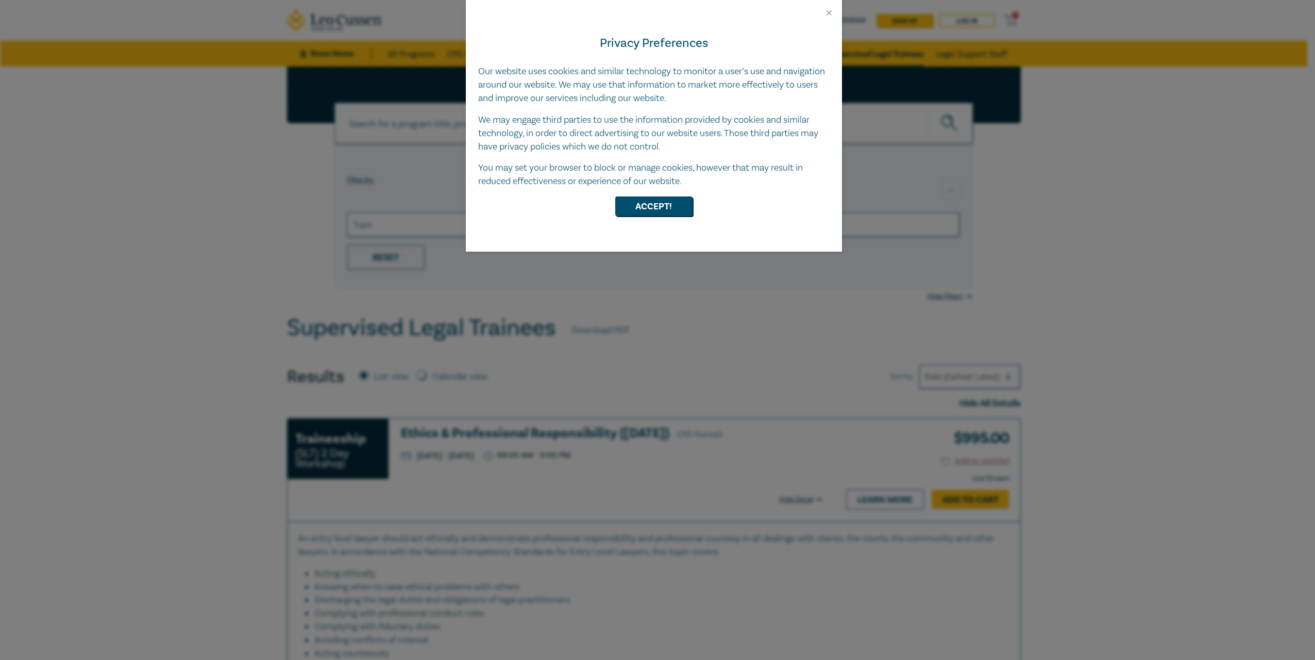
click at [1156, 263] on div "Privacy Preferences Our website uses cookies and similar technology to monitor …" at bounding box center [657, 330] width 1315 height 660
